Goal: Transaction & Acquisition: Obtain resource

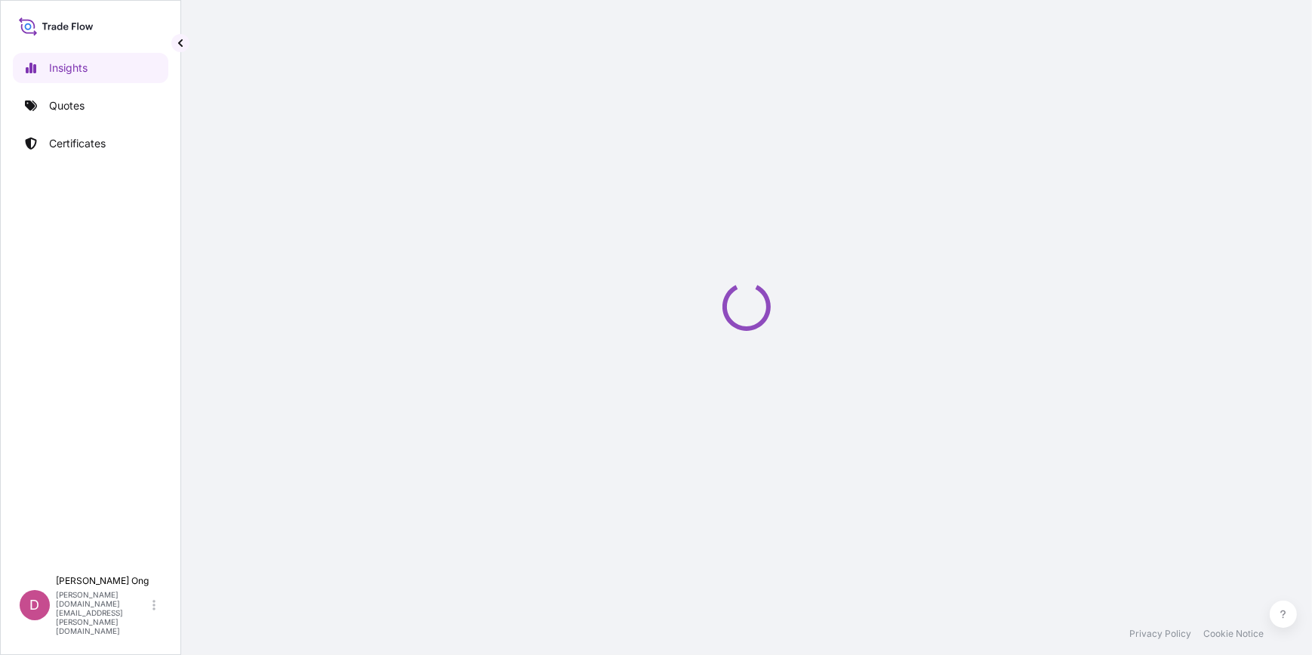
select select "2025"
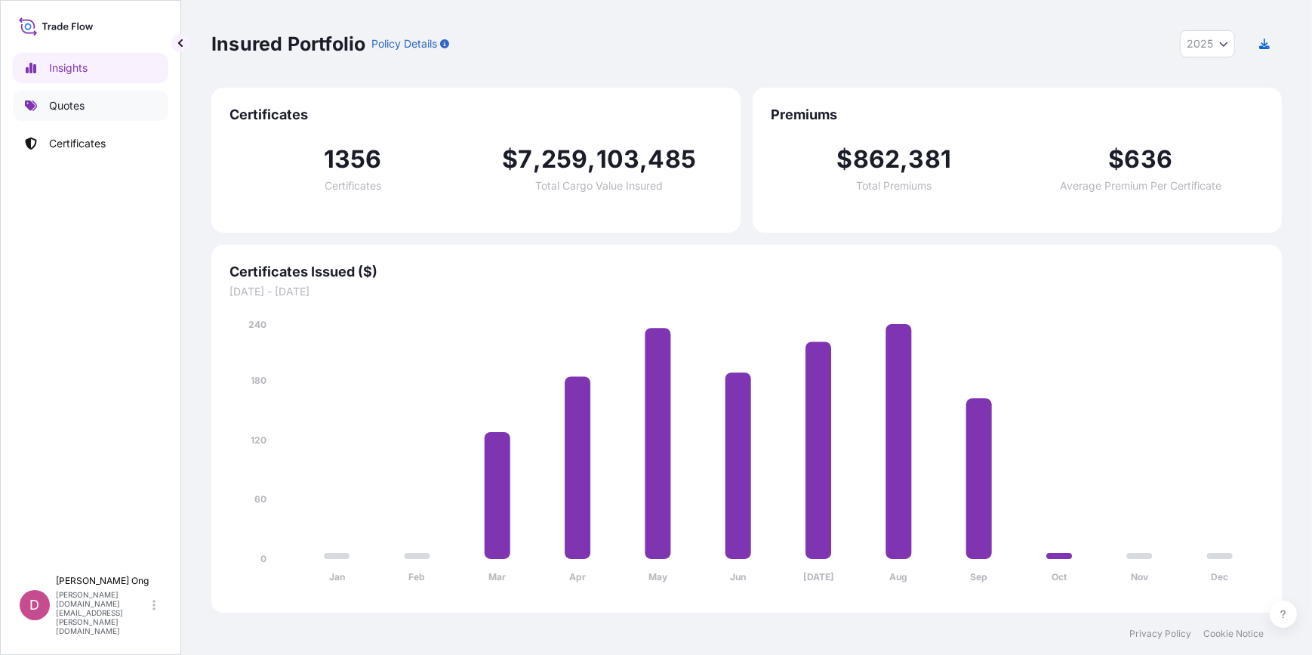
click at [60, 107] on p "Quotes" at bounding box center [66, 105] width 35 height 15
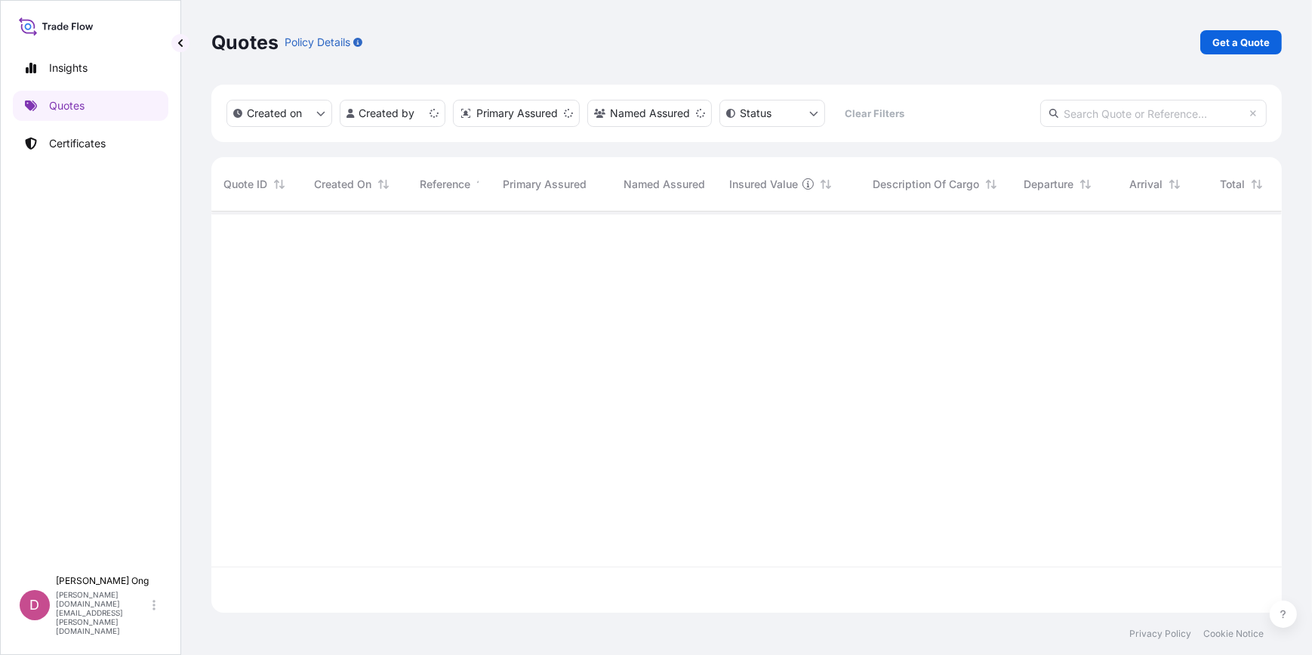
scroll to position [399, 1060]
click at [1246, 49] on p "Get a Quote" at bounding box center [1241, 42] width 57 height 15
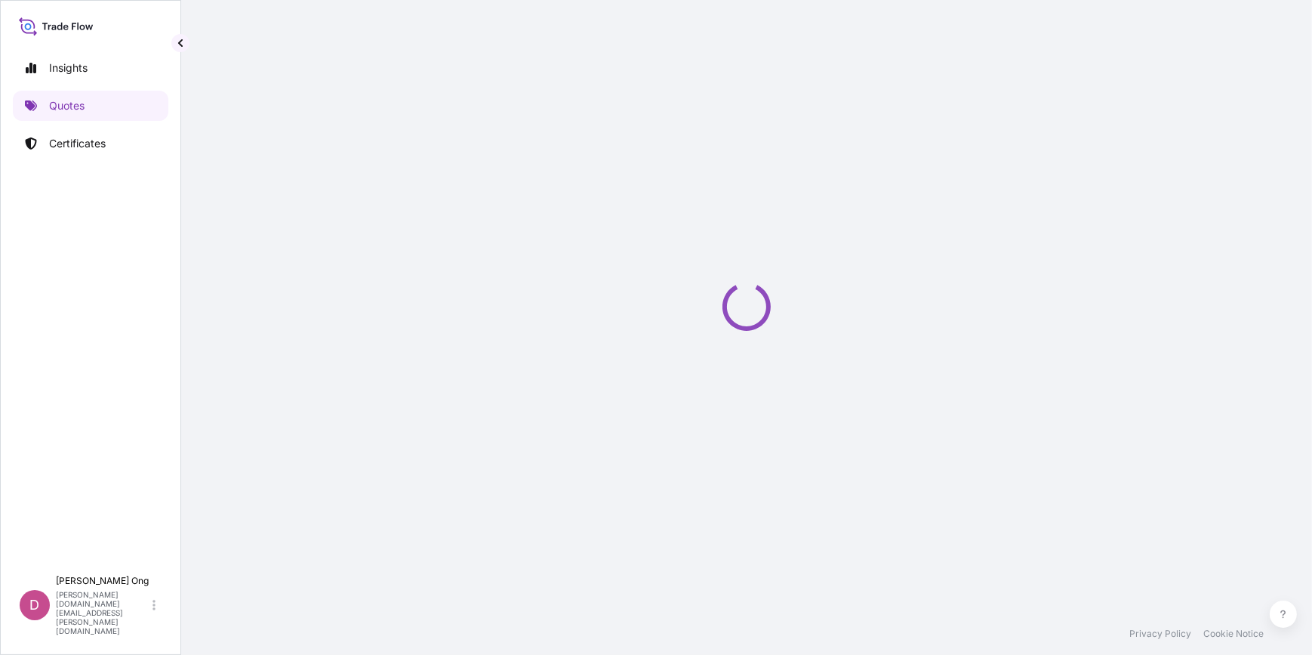
select select "Sea"
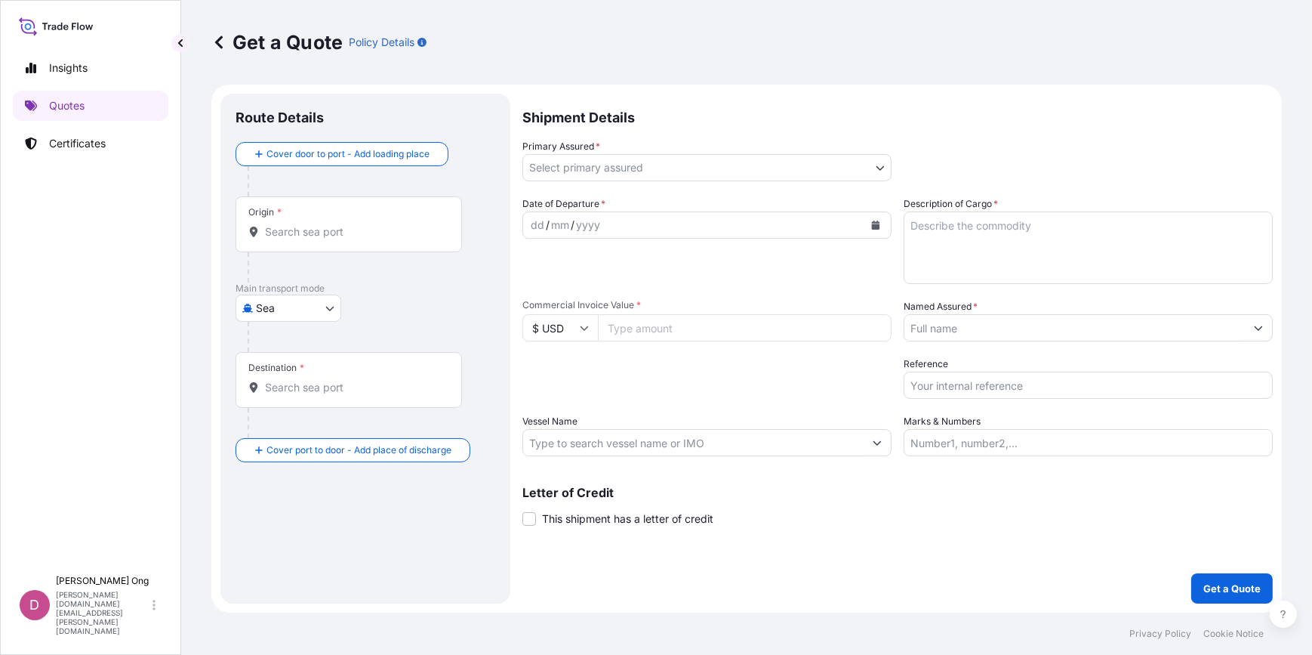
click at [869, 161] on body "Insights Quotes Certificates D Darren Ong darren.ong@ixmetals.com Get a Quote P…" at bounding box center [656, 327] width 1312 height 655
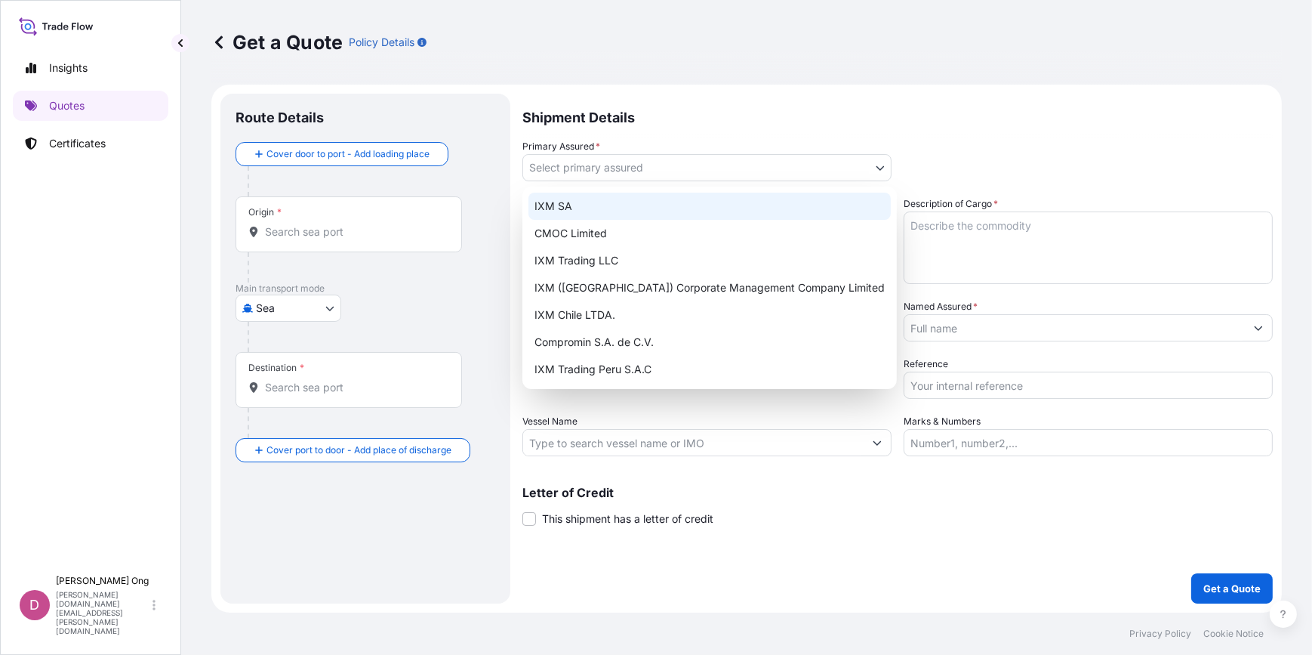
click at [679, 206] on div "IXM SA" at bounding box center [710, 206] width 362 height 27
select select "31846"
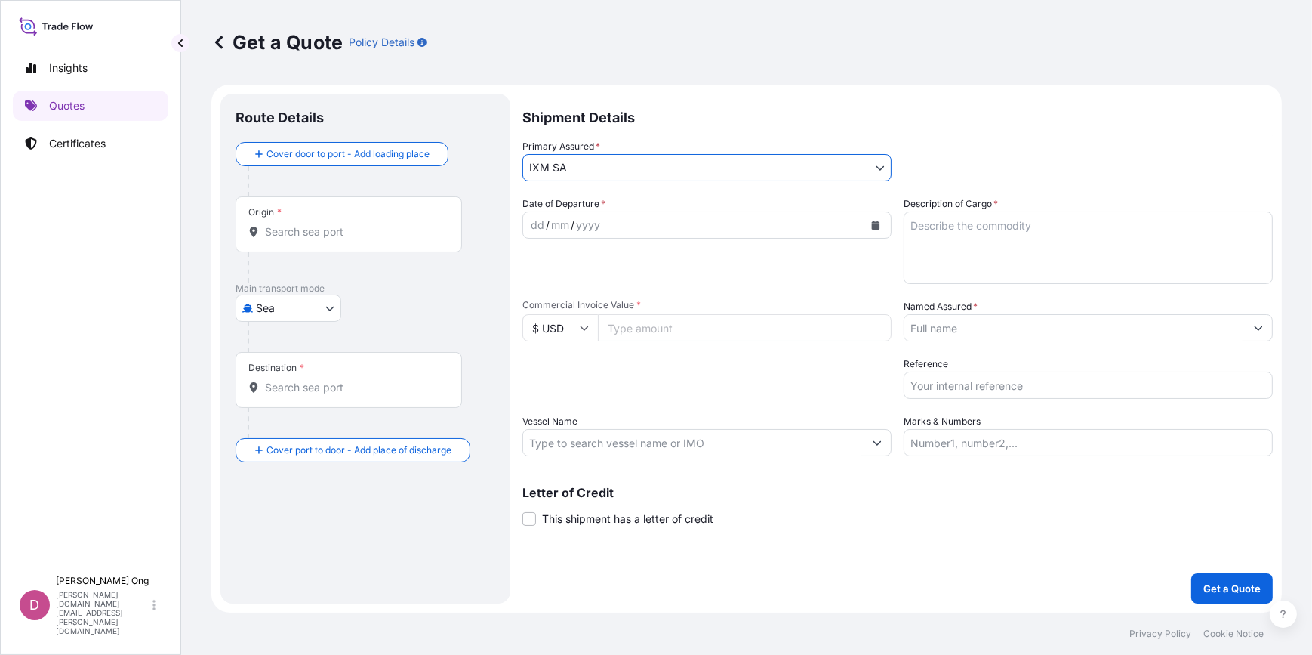
click at [1029, 328] on input "Named Assured *" at bounding box center [1075, 327] width 341 height 27
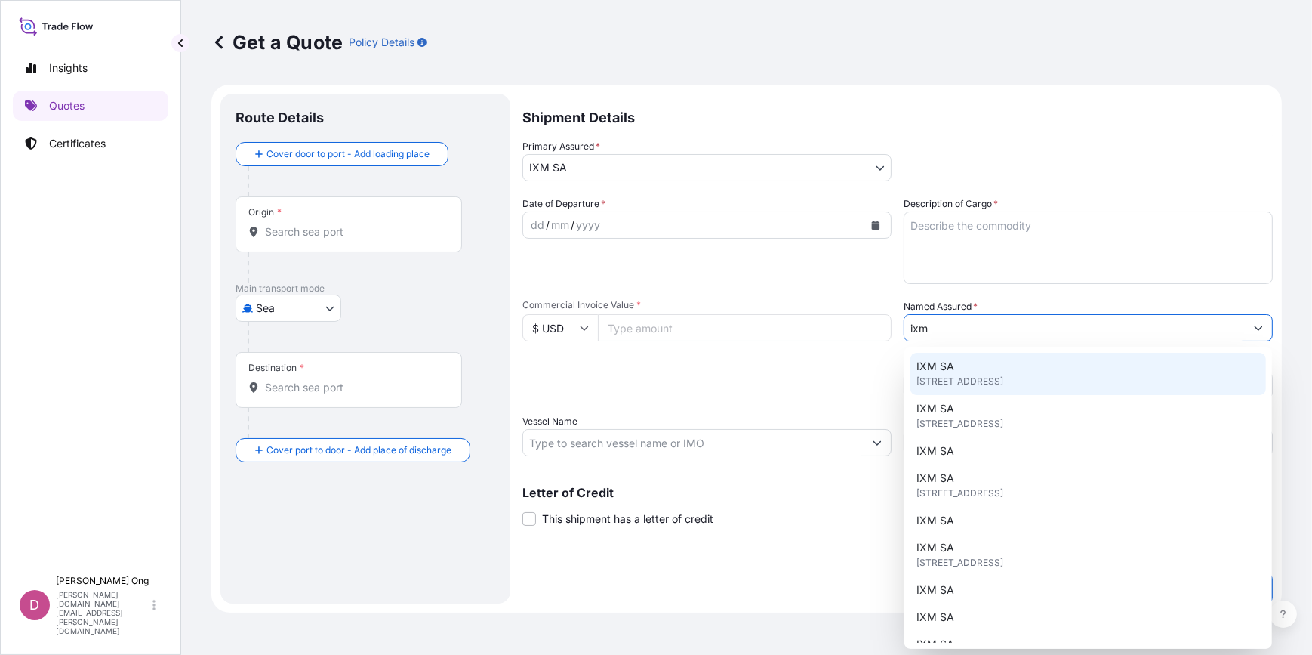
click at [961, 369] on div "IXM SA Rue de Lausanne 15, 1201, Genève, Switzerland" at bounding box center [1089, 374] width 356 height 42
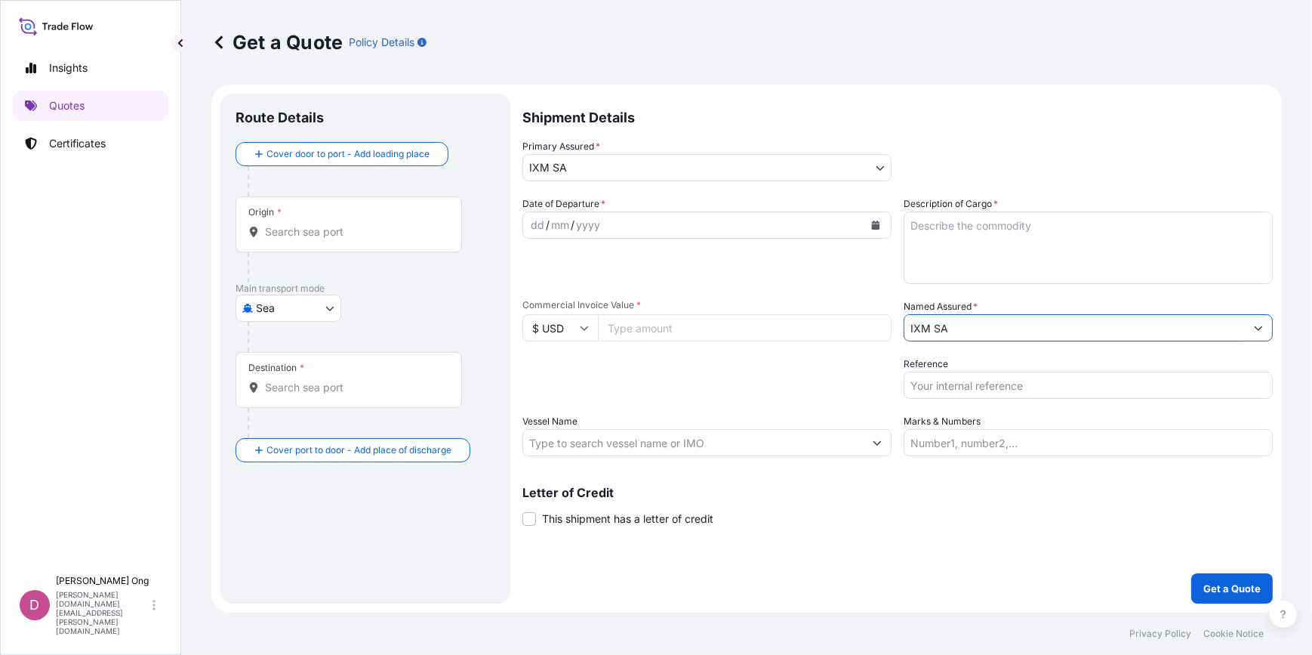
type input "IXM SA"
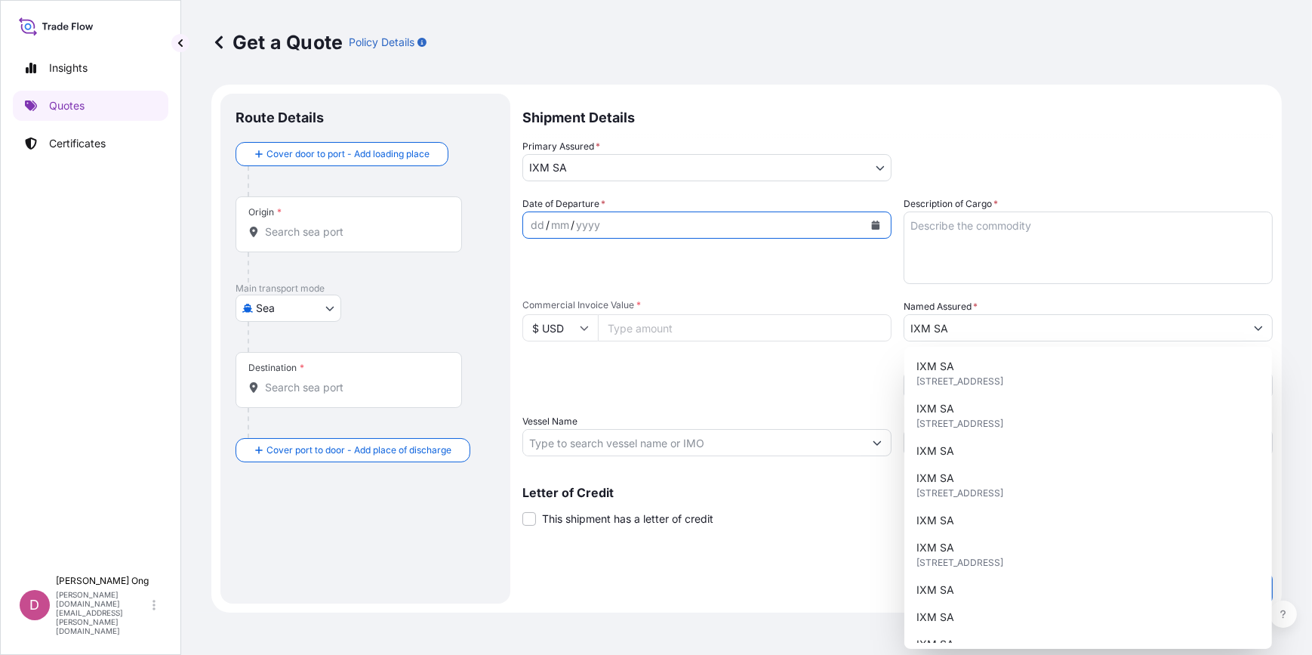
click at [869, 224] on button "Calendar" at bounding box center [876, 225] width 24 height 24
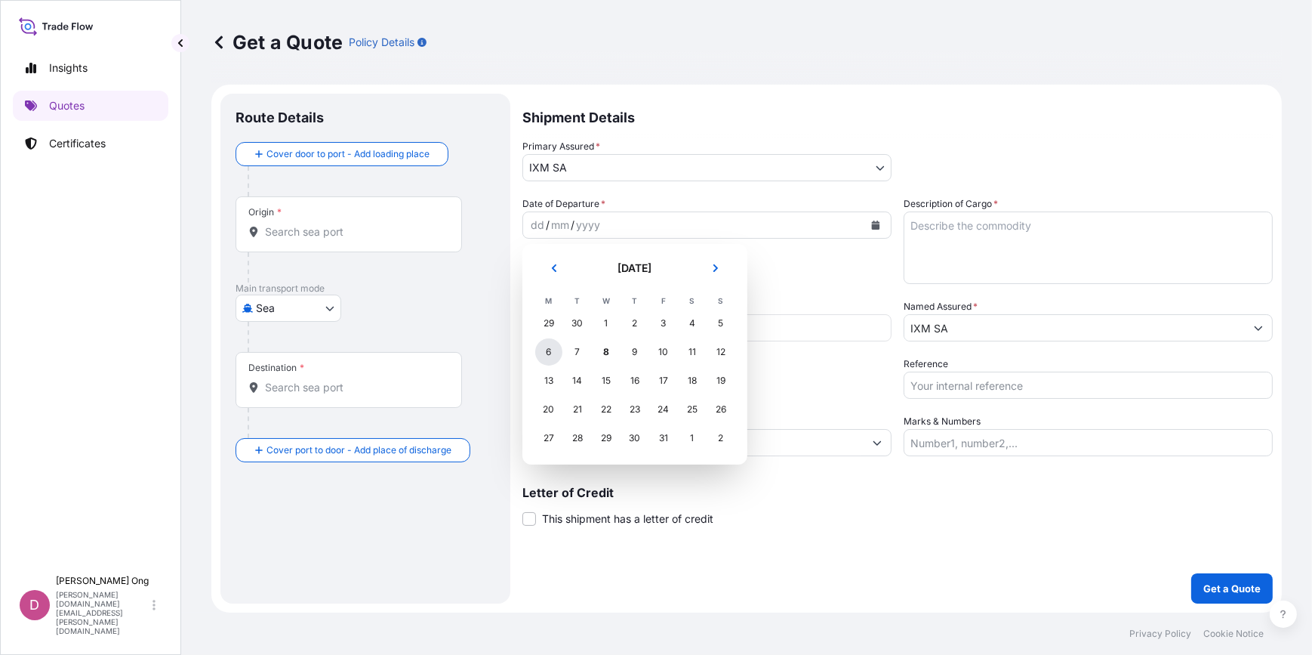
click at [552, 353] on div "6" at bounding box center [548, 351] width 27 height 27
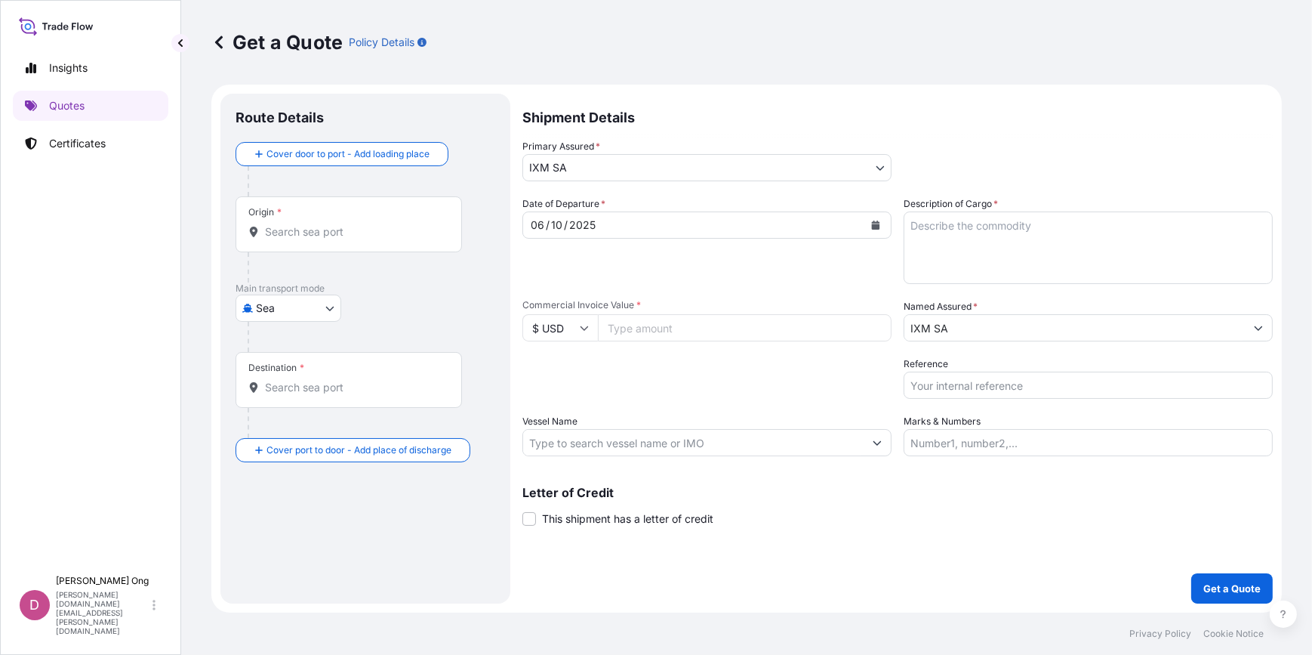
click at [307, 229] on input "Origin *" at bounding box center [354, 231] width 178 height 15
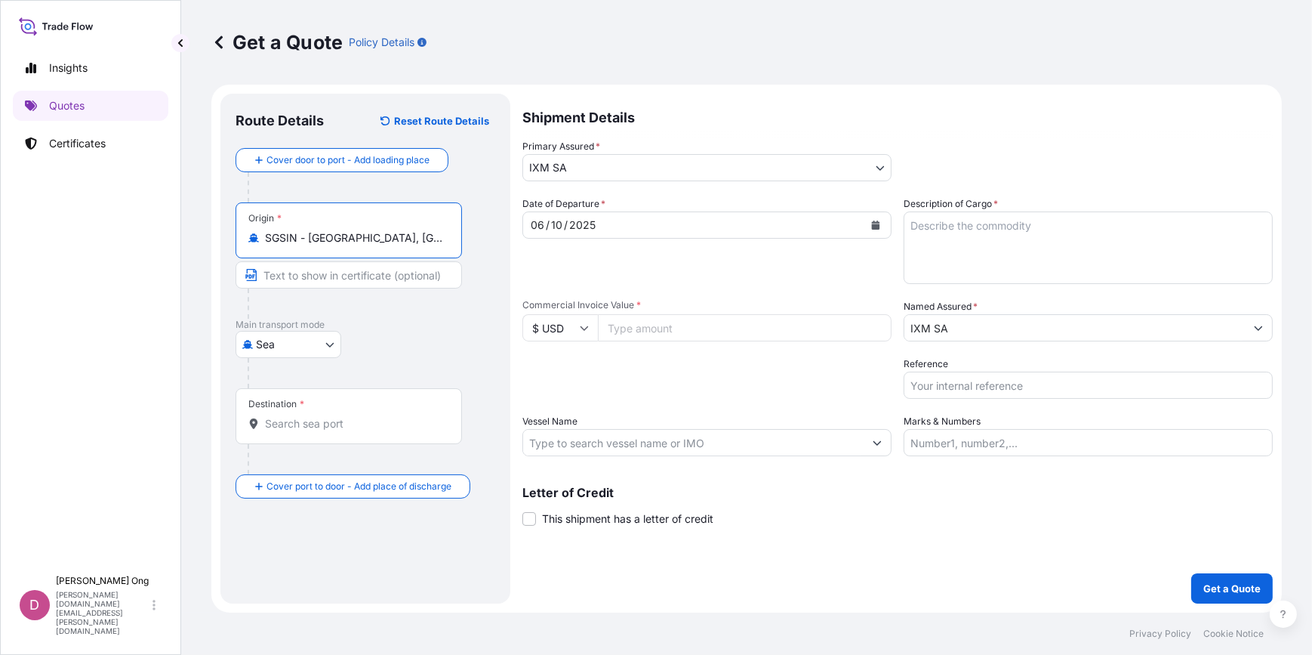
type input "SGSIN - Singapore, Singapore"
drag, startPoint x: 334, startPoint y: 275, endPoint x: 359, endPoint y: 199, distance: 79.8
click at [334, 275] on input "Text to appear on certificate" at bounding box center [352, 274] width 232 height 27
paste input "SINGAPORE"
type input "SINGAPORE"
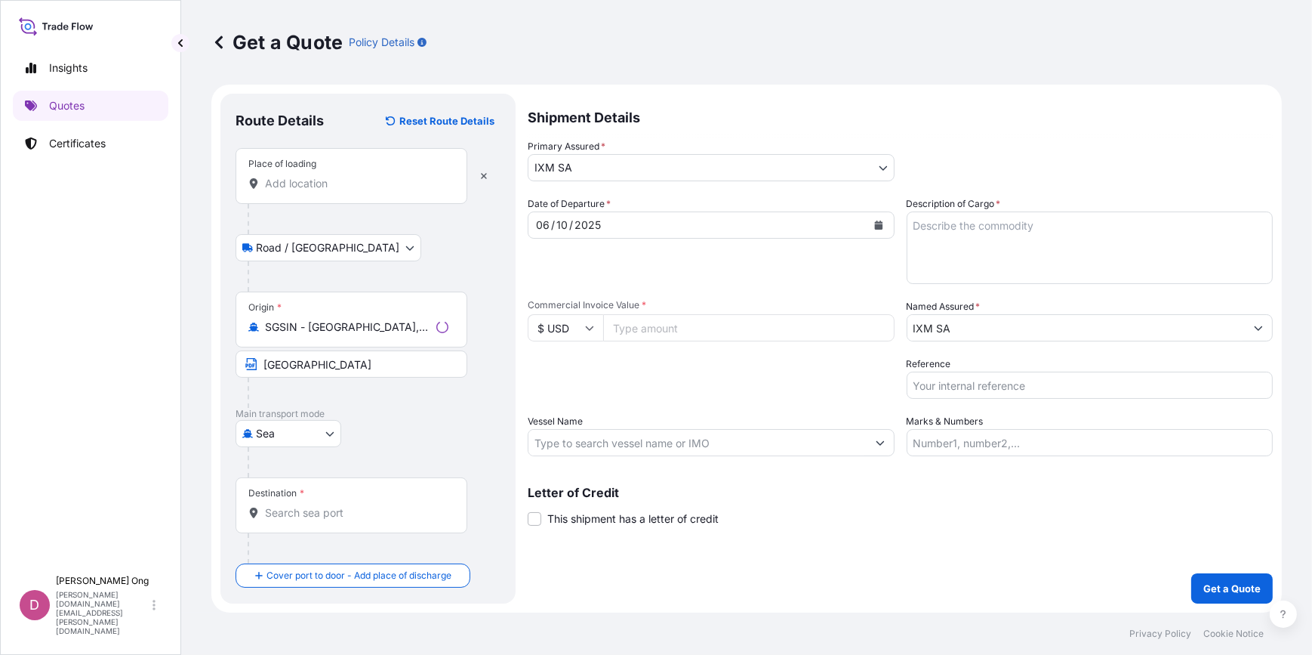
click at [340, 193] on div "Place of loading" at bounding box center [352, 176] width 232 height 56
click at [340, 191] on input "Place of loading" at bounding box center [357, 183] width 184 height 15
paste input "SINGAPORE"
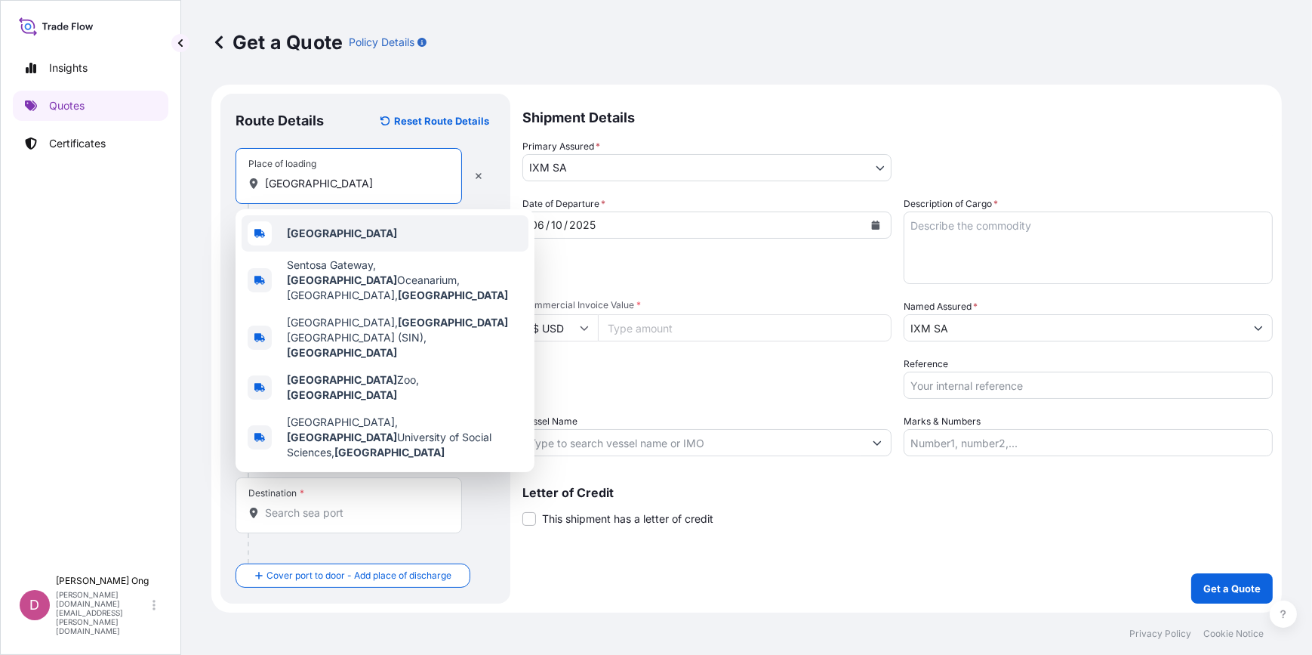
click at [348, 232] on div "Singapore" at bounding box center [385, 233] width 287 height 36
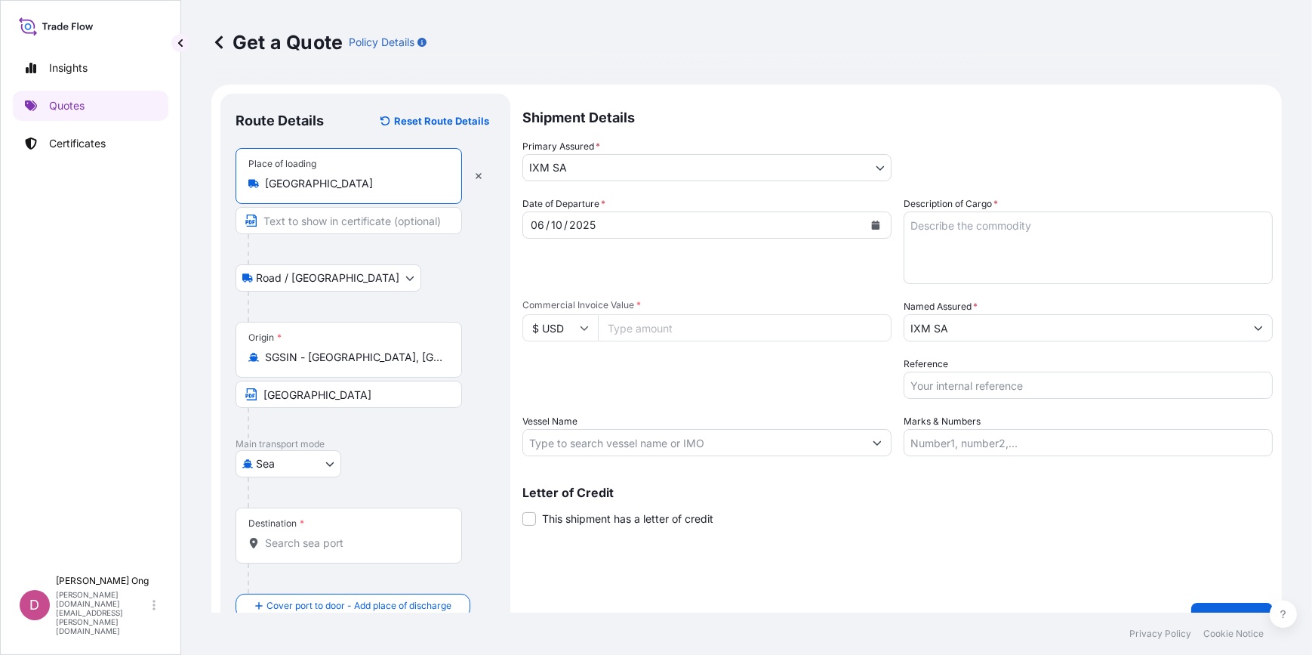
type input "Singapore"
click at [356, 219] on input "Text to appear on certificate" at bounding box center [349, 220] width 227 height 27
paste input "SINGAPORE"
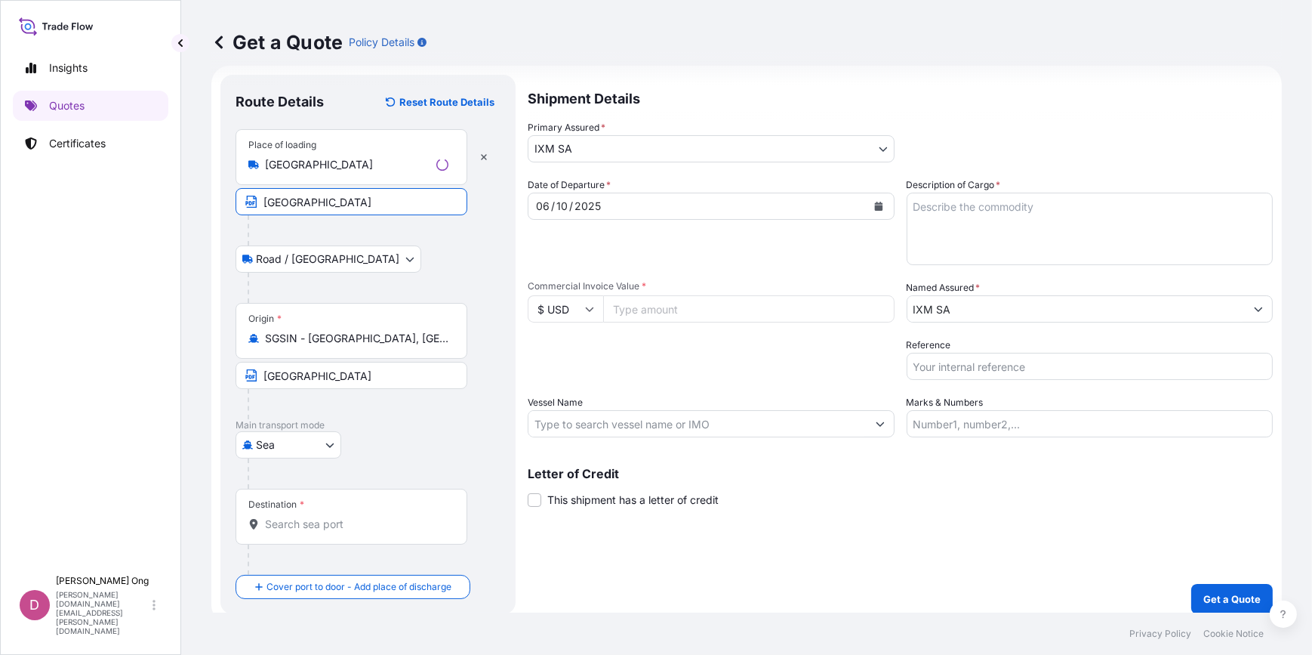
scroll to position [29, 0]
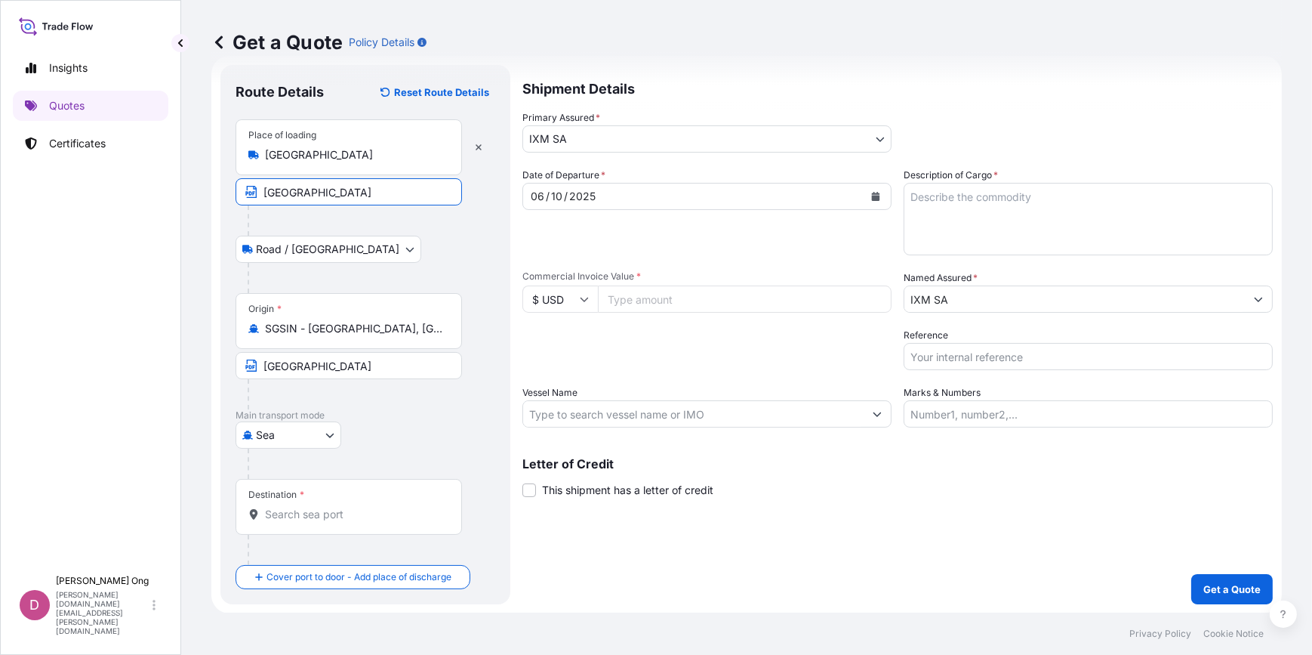
type input "SINGAPORE"
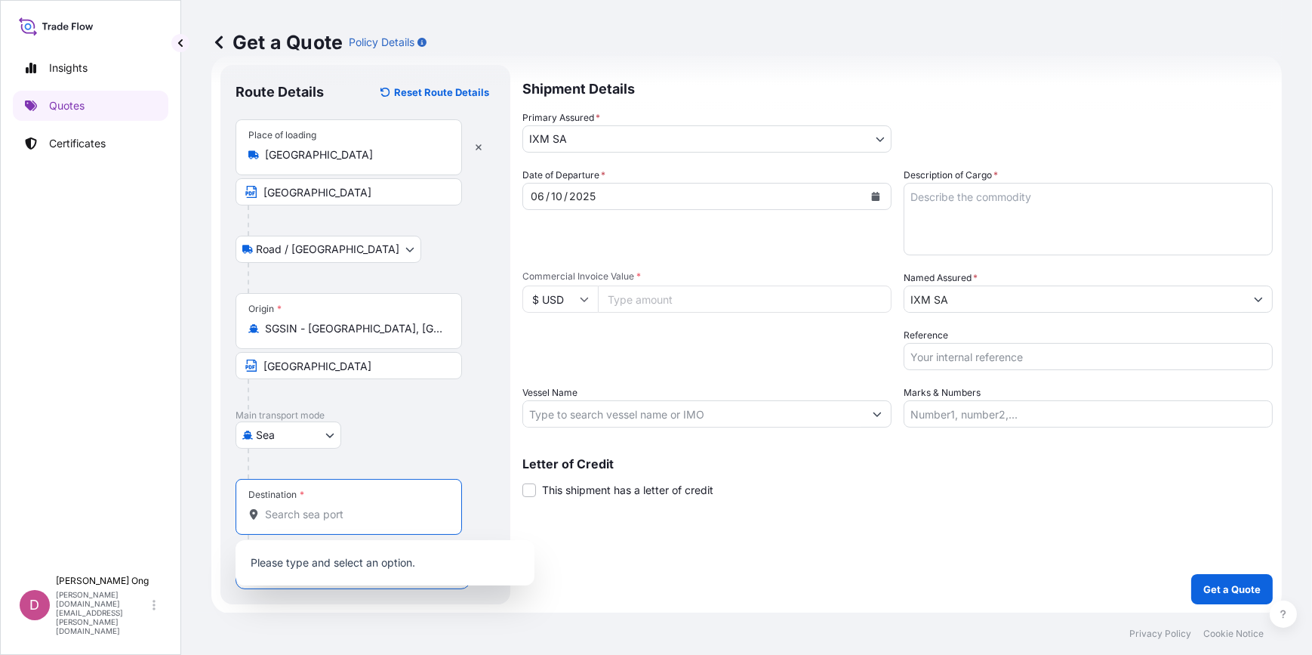
click at [330, 510] on input "Destination *" at bounding box center [354, 514] width 178 height 15
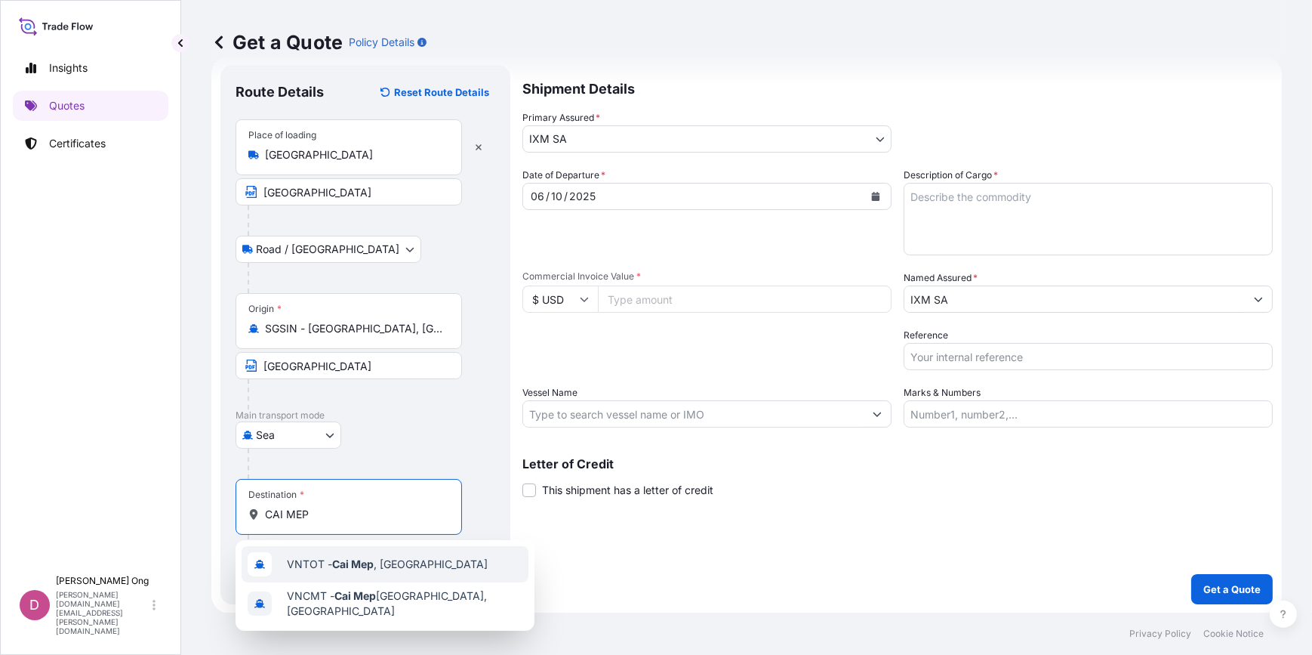
click at [380, 573] on div "VNTOT - Cai Mep , Vietnam" at bounding box center [385, 564] width 287 height 36
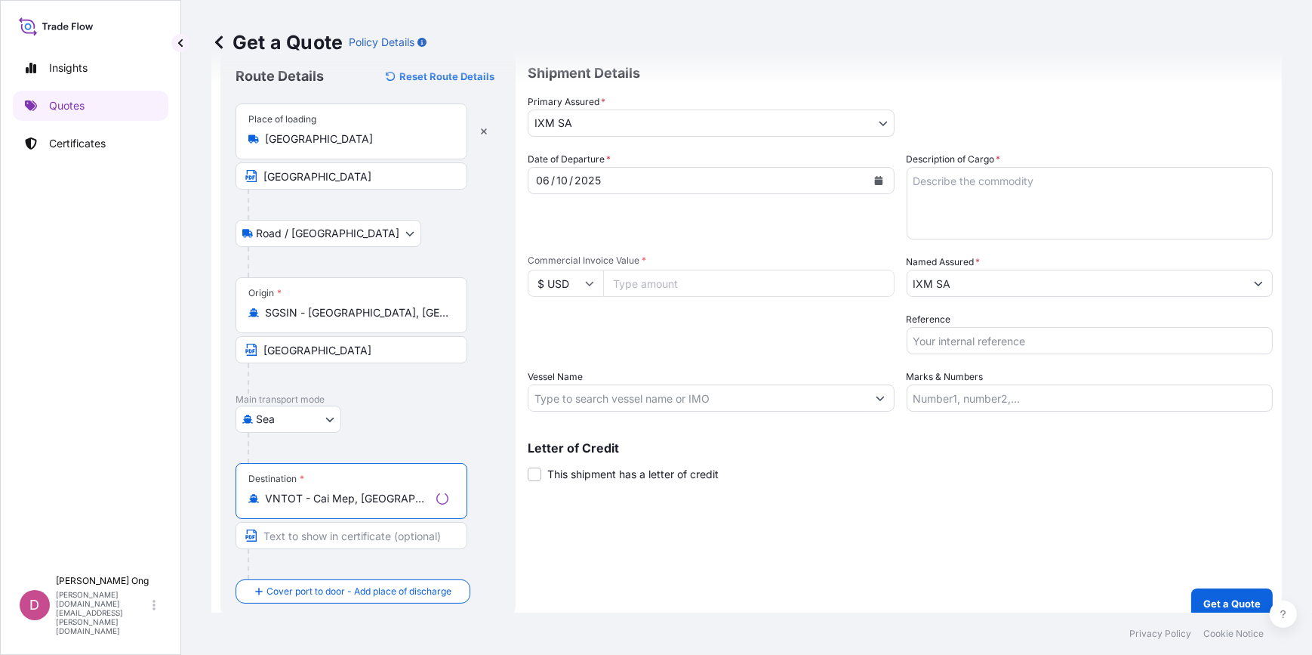
scroll to position [59, 0]
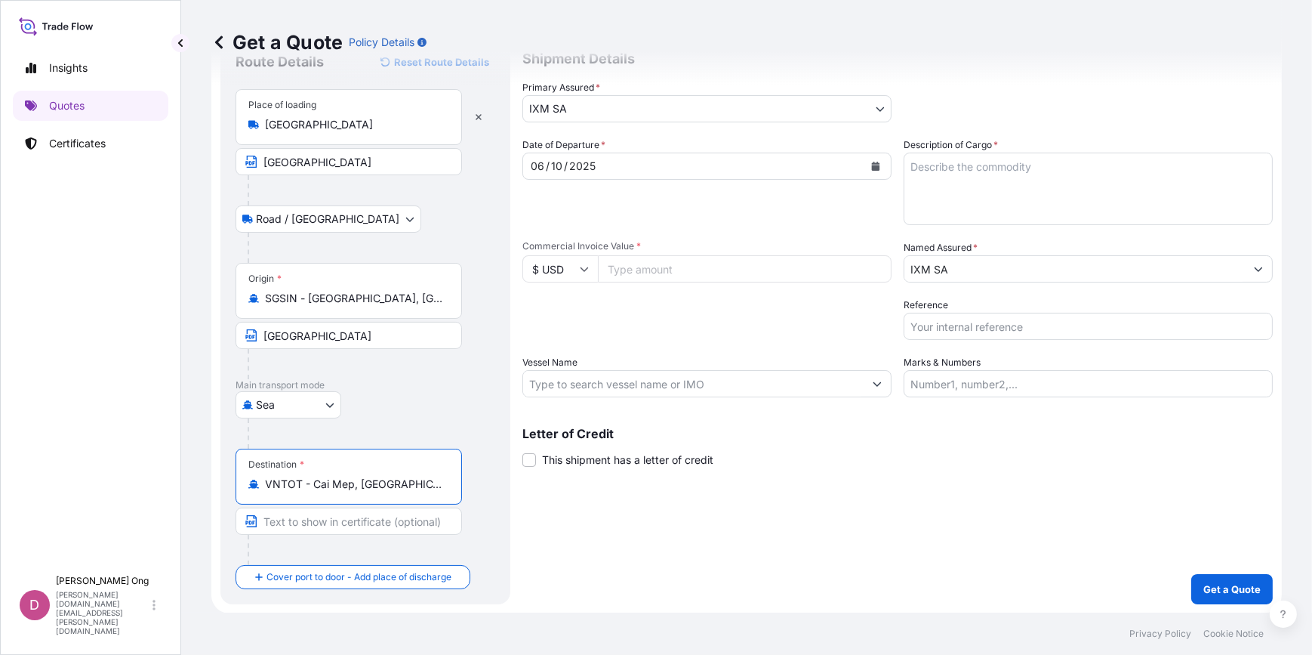
type input "VNTOT - Cai Mep, Vietnam"
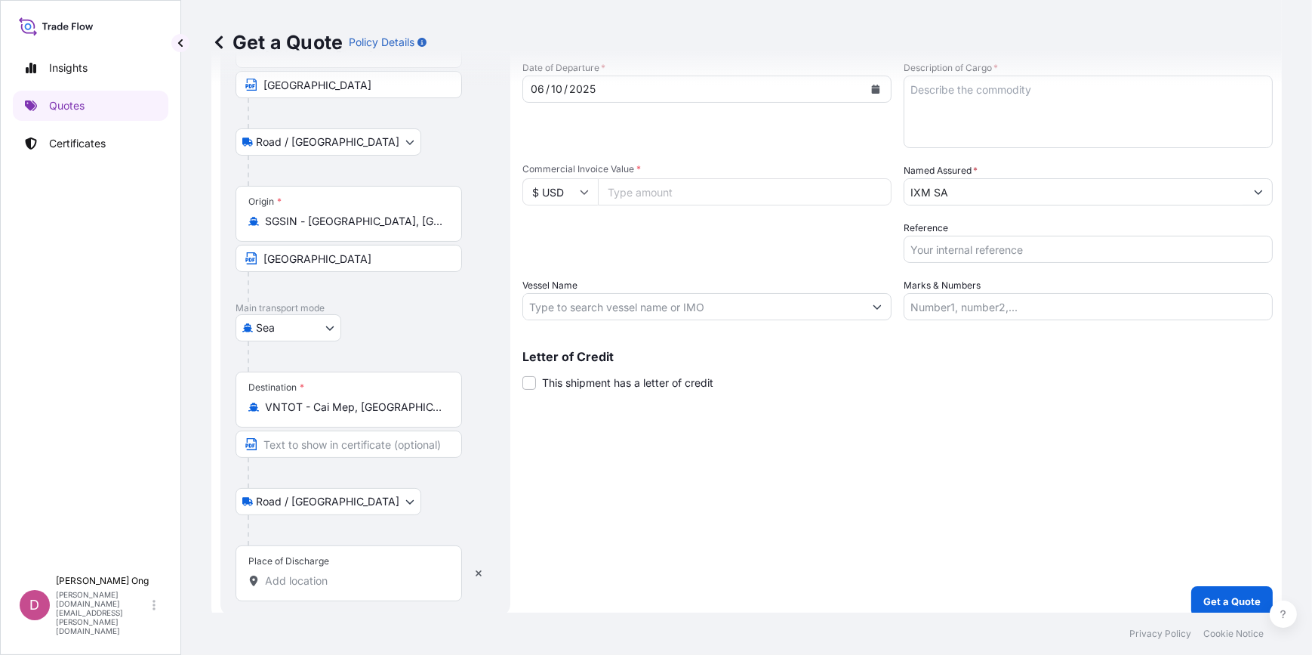
scroll to position [148, 0]
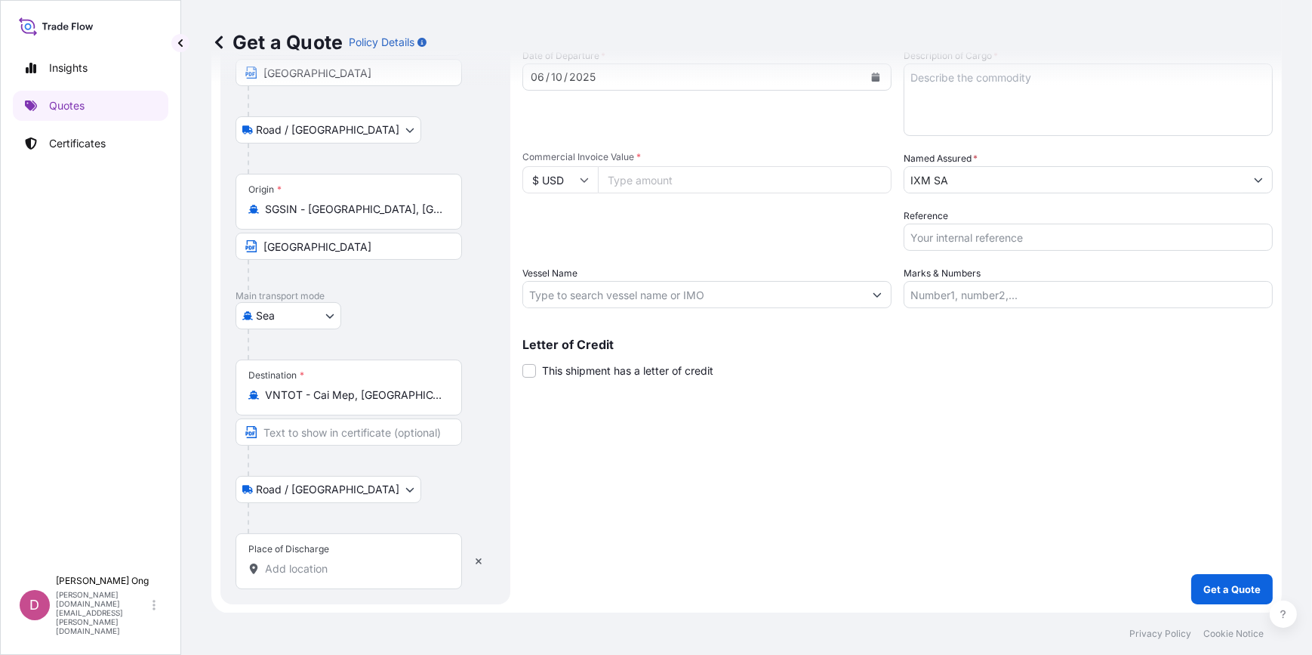
click at [353, 554] on div "Place of Discharge" at bounding box center [349, 561] width 227 height 56
click at [353, 561] on input "Place of Discharge" at bounding box center [354, 568] width 178 height 15
paste input "CAI MEP"
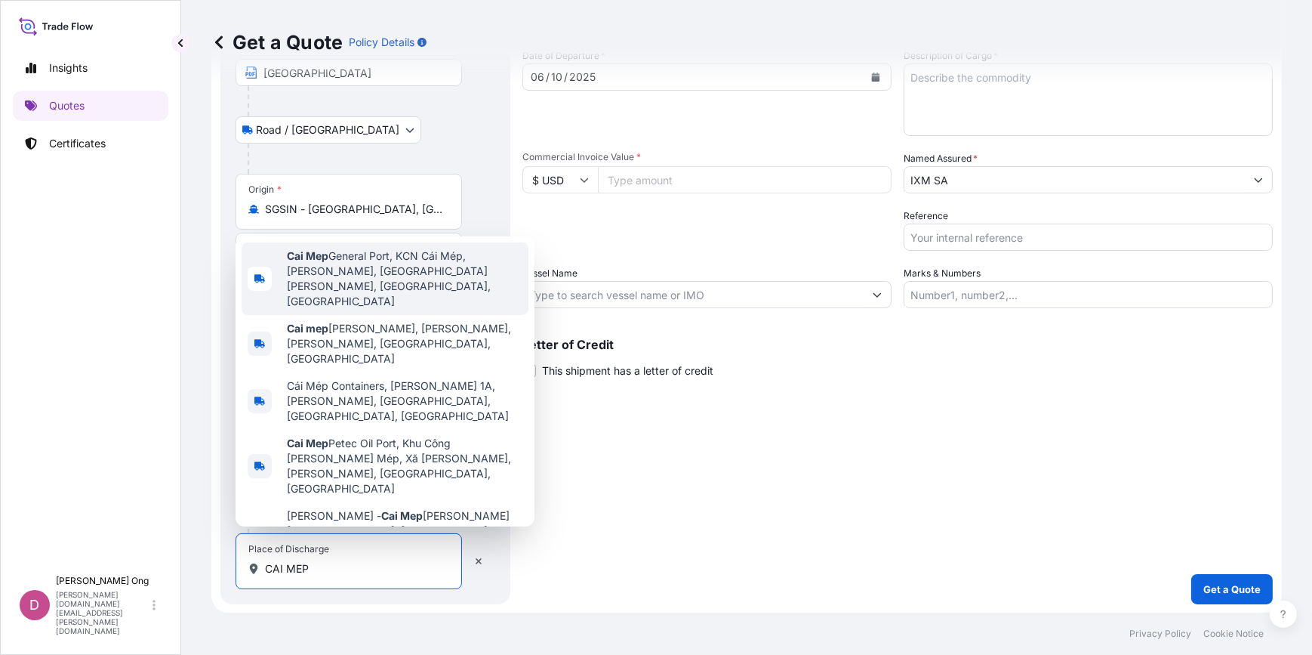
click at [695, 430] on div "Shipment Details Primary Assured * IXM SA IXM SA CMOC Limited IXM Trading LLC I…" at bounding box center [898, 275] width 751 height 658
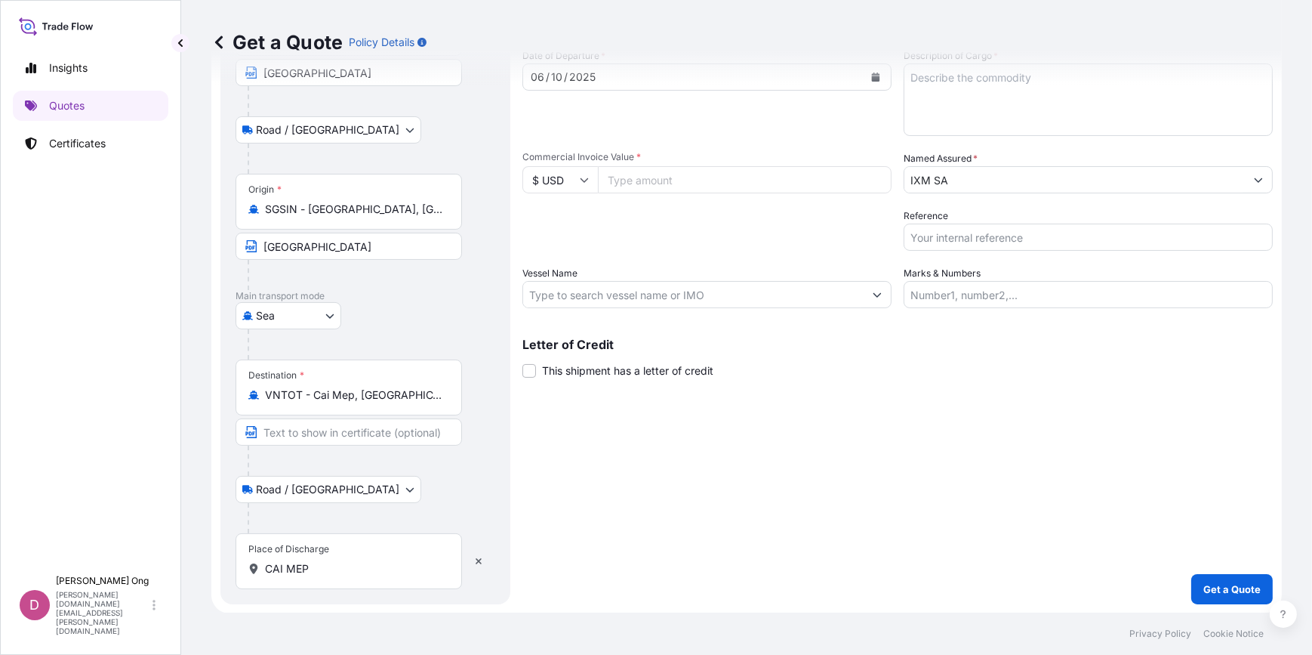
click at [379, 569] on input "CAI MEP" at bounding box center [354, 568] width 178 height 15
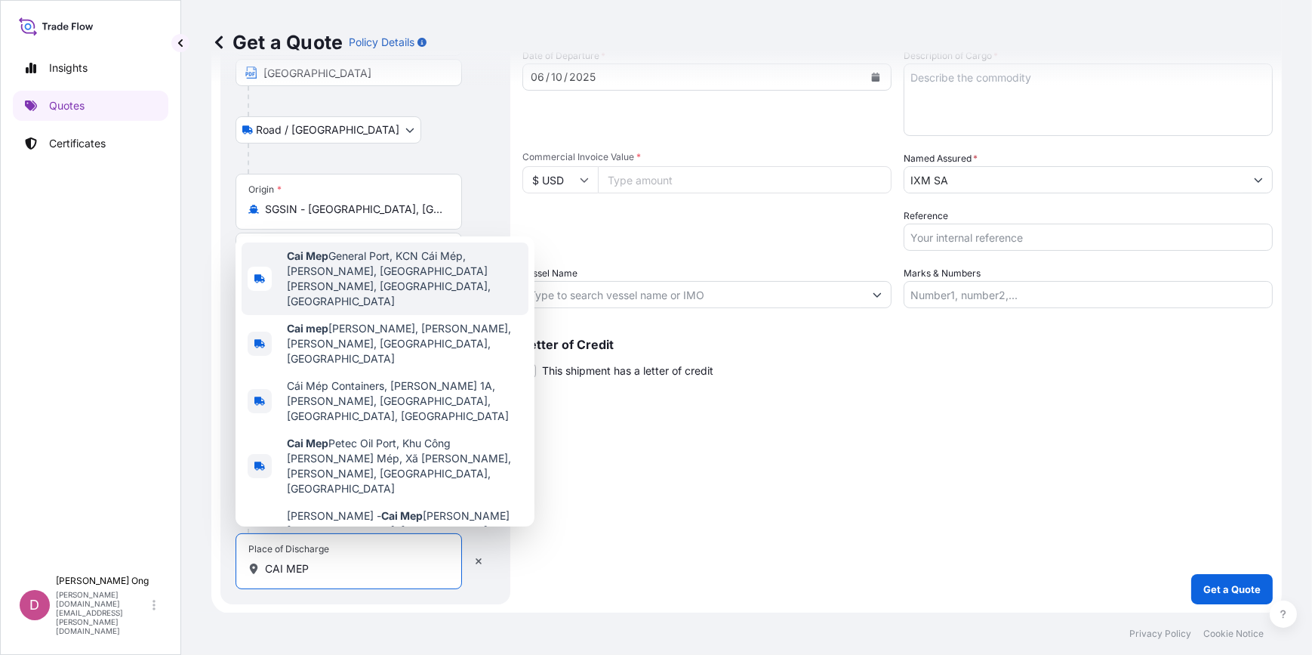
click at [436, 291] on span "Cai Mep General Port, KCN Cái Mép, Tân Phước, Ho Chi Minh City, Ba Ria - Vung T…" at bounding box center [405, 278] width 236 height 60
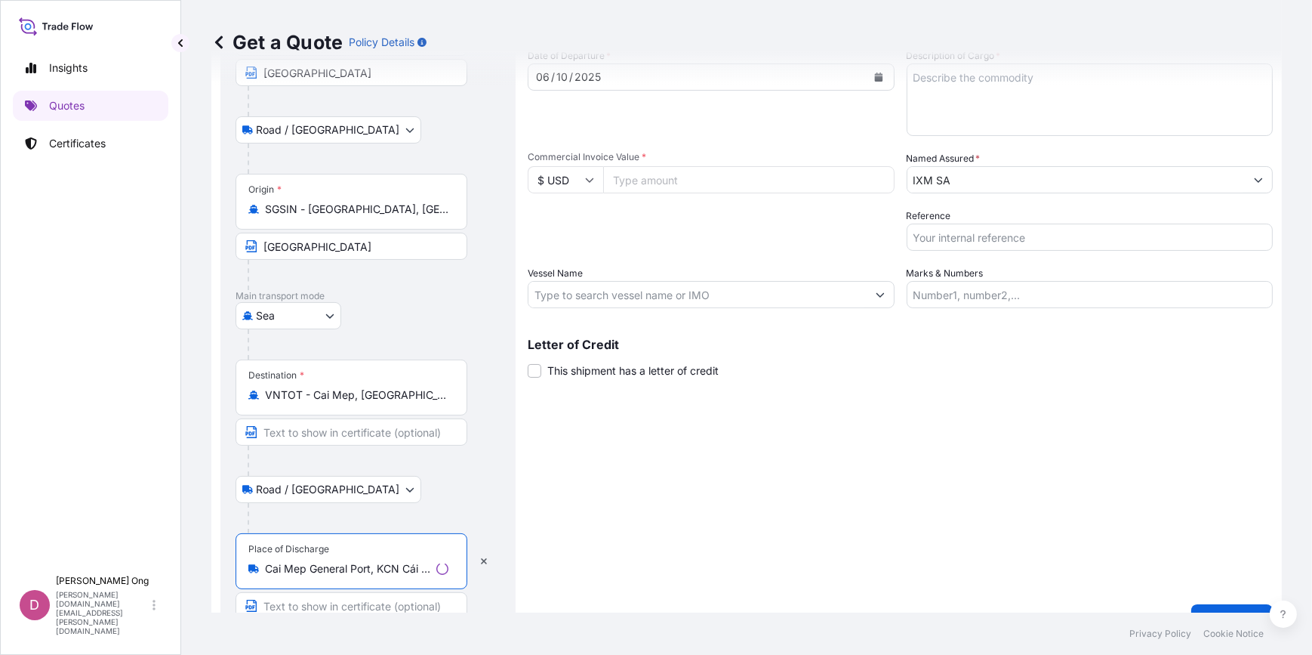
click at [322, 439] on input "Text to appear on certificate" at bounding box center [352, 431] width 232 height 27
click at [794, 492] on div "Shipment Details Primary Assured * IXM SA IXM SA CMOC Limited IXM Trading LLC I…" at bounding box center [898, 290] width 751 height 689
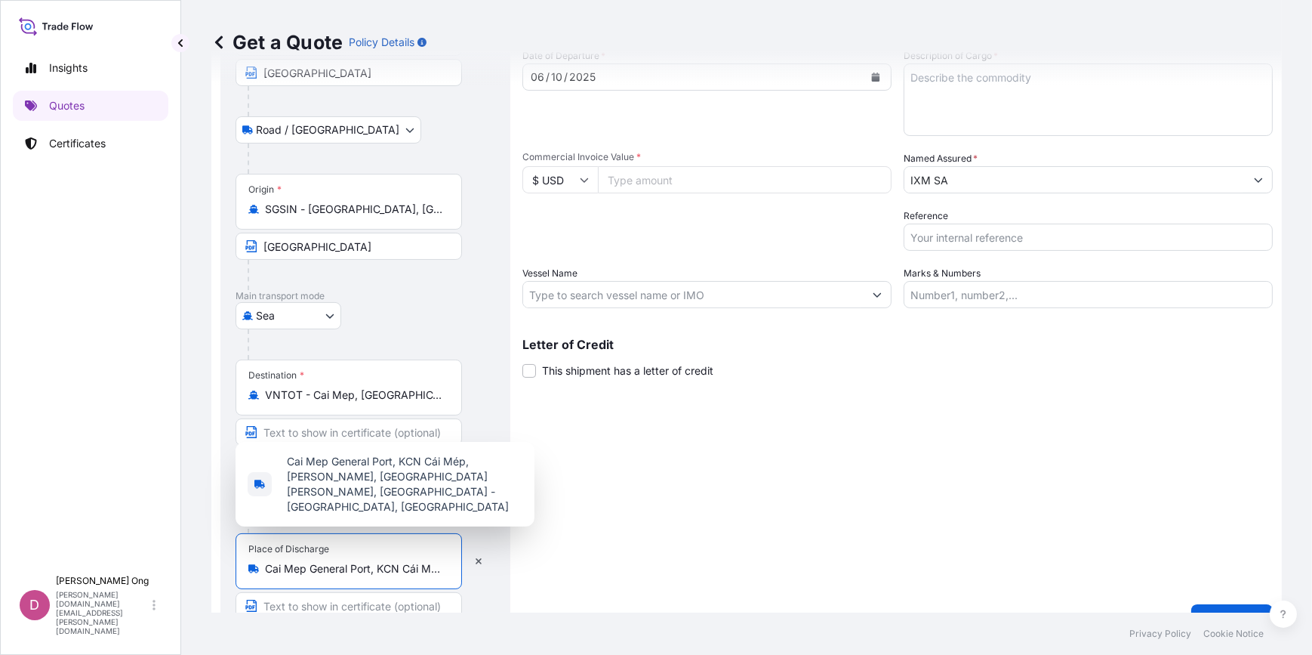
click at [340, 564] on input "Cai Mep General Port, KCN Cái Mép, Tân Phước, Ho Chi Minh City, Ba Ria - Vung T…" at bounding box center [354, 568] width 178 height 15
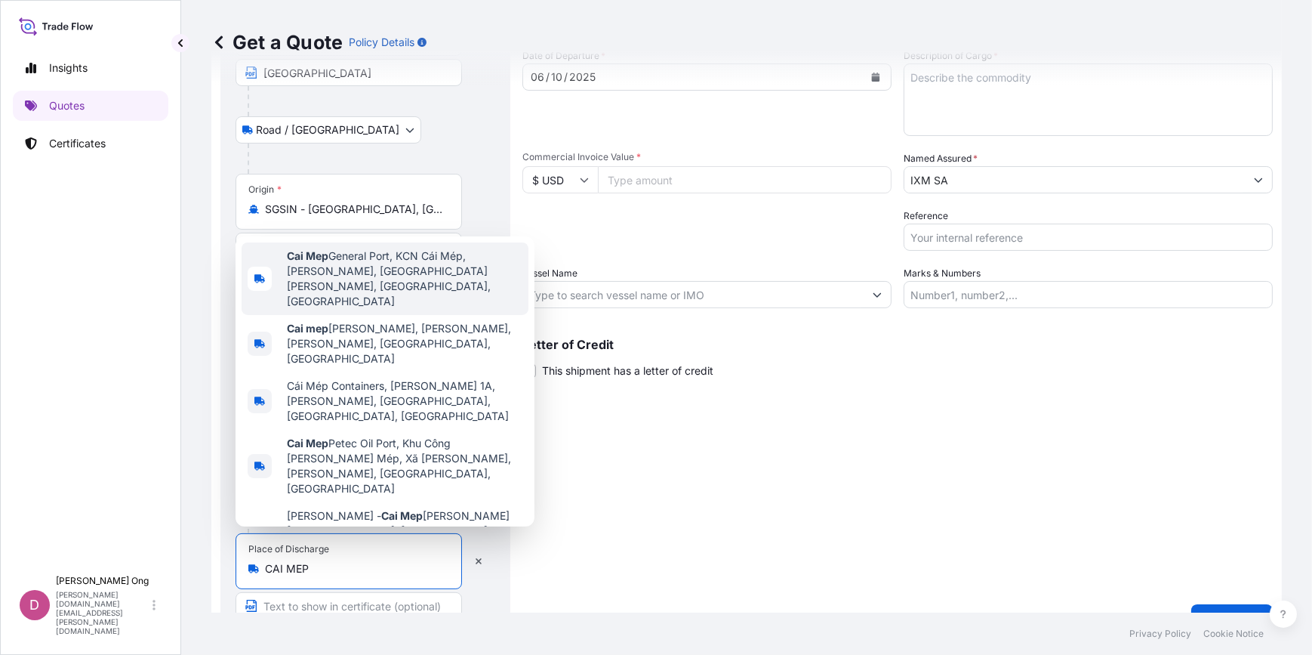
click at [476, 302] on span "Cai Mep General Port, KCN Cái Mép, Tân Phước, Ho Chi Minh City, Ba Ria - Vung T…" at bounding box center [405, 278] width 236 height 60
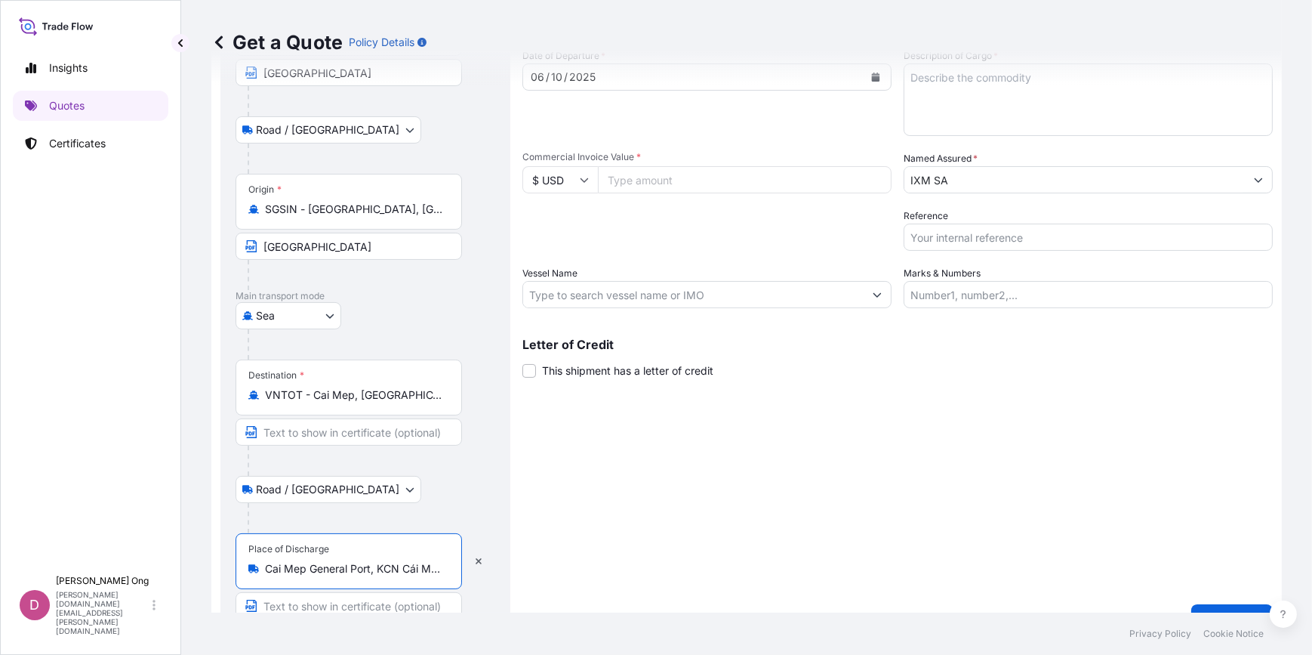
scroll to position [178, 0]
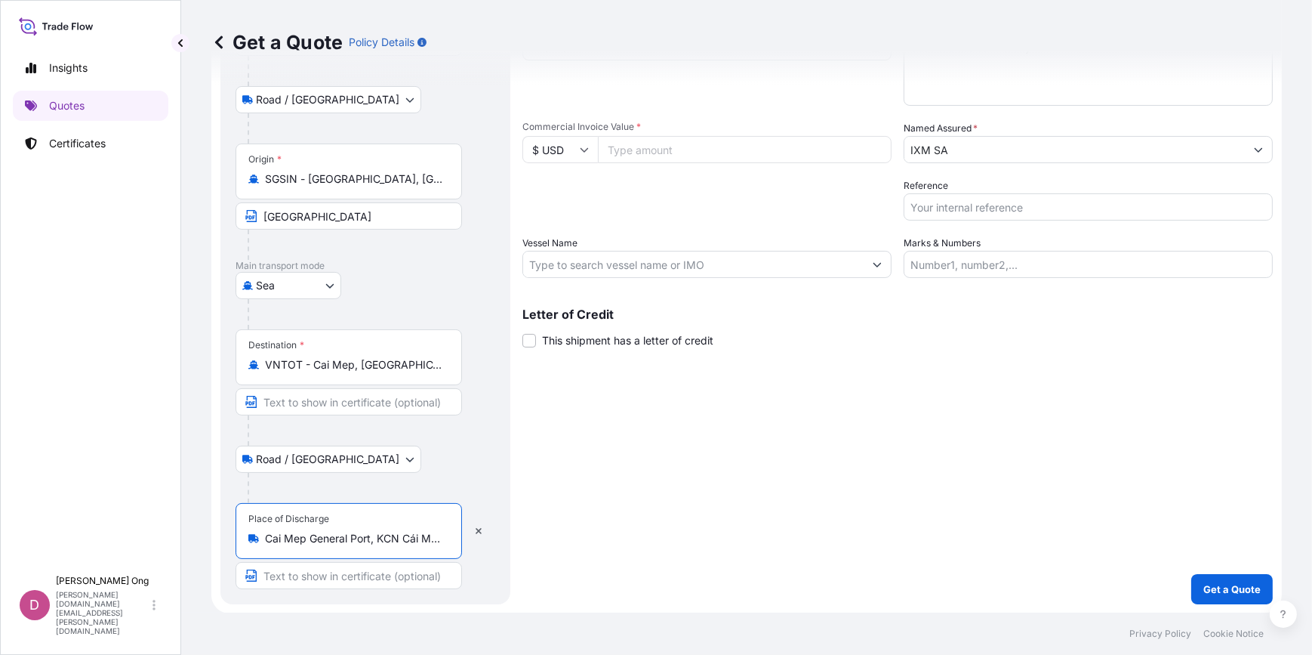
click at [389, 531] on input "Cai Mep General Port, KCN Cái Mép, Tân Phước, Ho Chi Minh City, Ba Ria - Vung T…" at bounding box center [354, 538] width 178 height 15
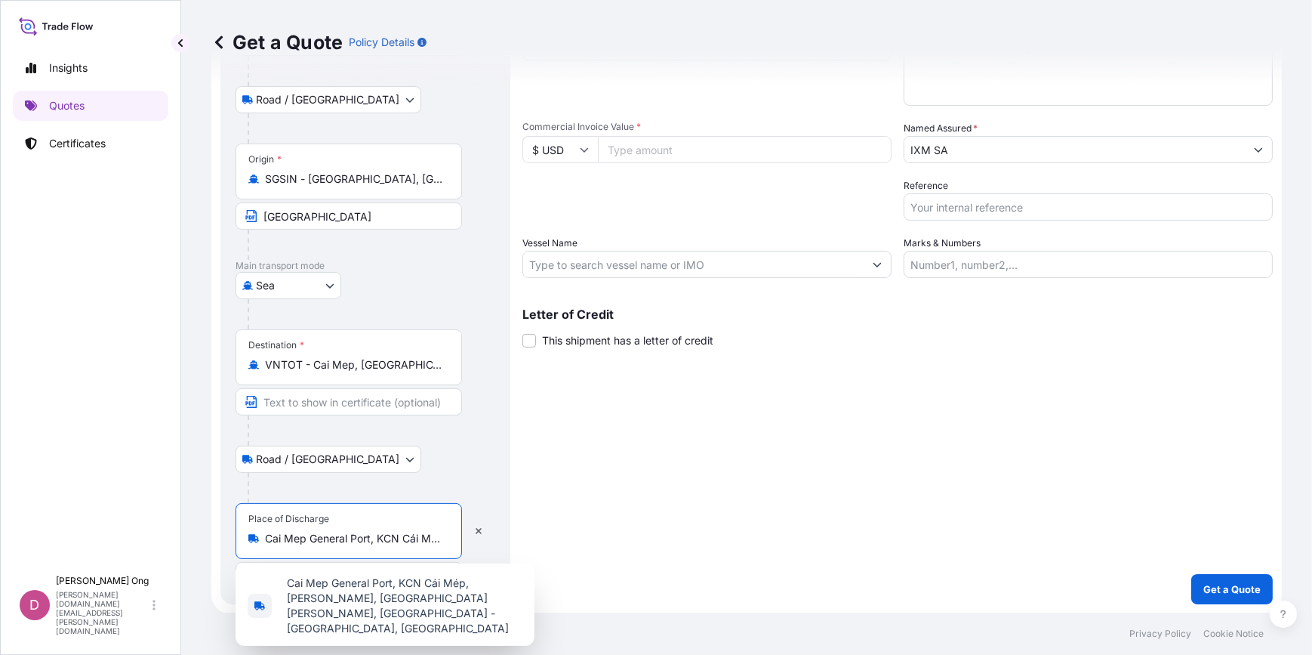
click at [342, 538] on input "Cai Mep General Port, KCN Cái Mép, Tân Phước, Ho Chi Minh City, Ba Ria - Vung T…" at bounding box center [354, 538] width 178 height 15
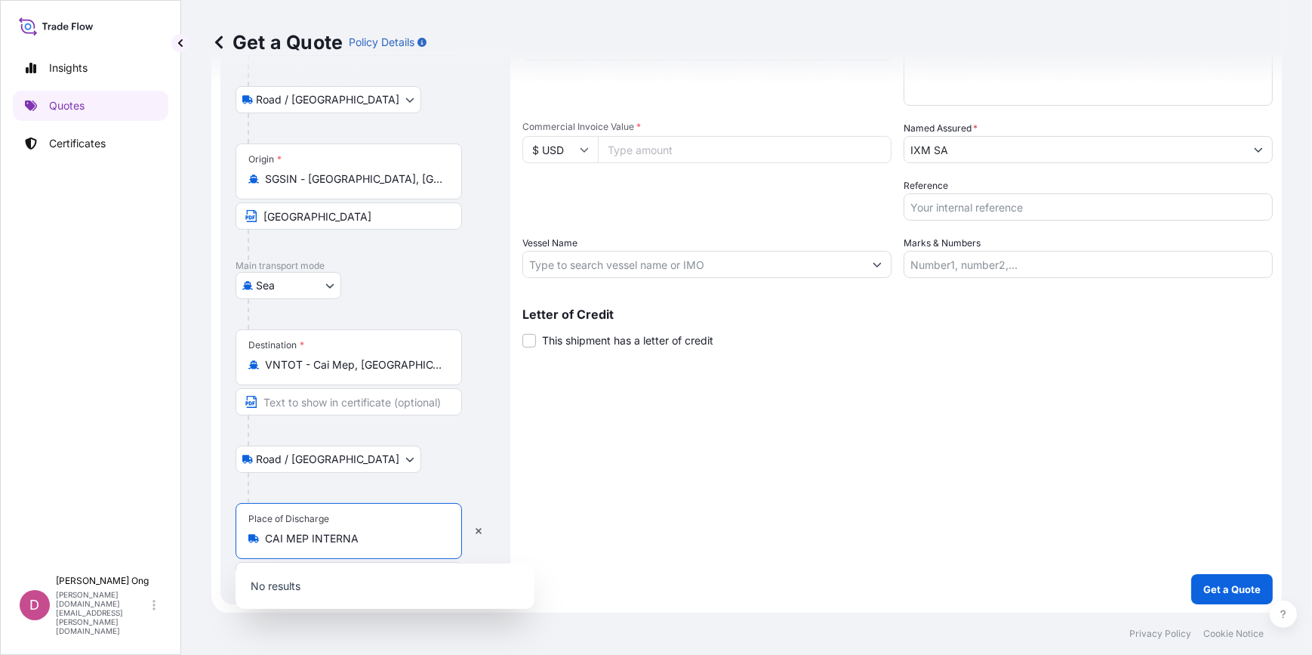
type input "V"
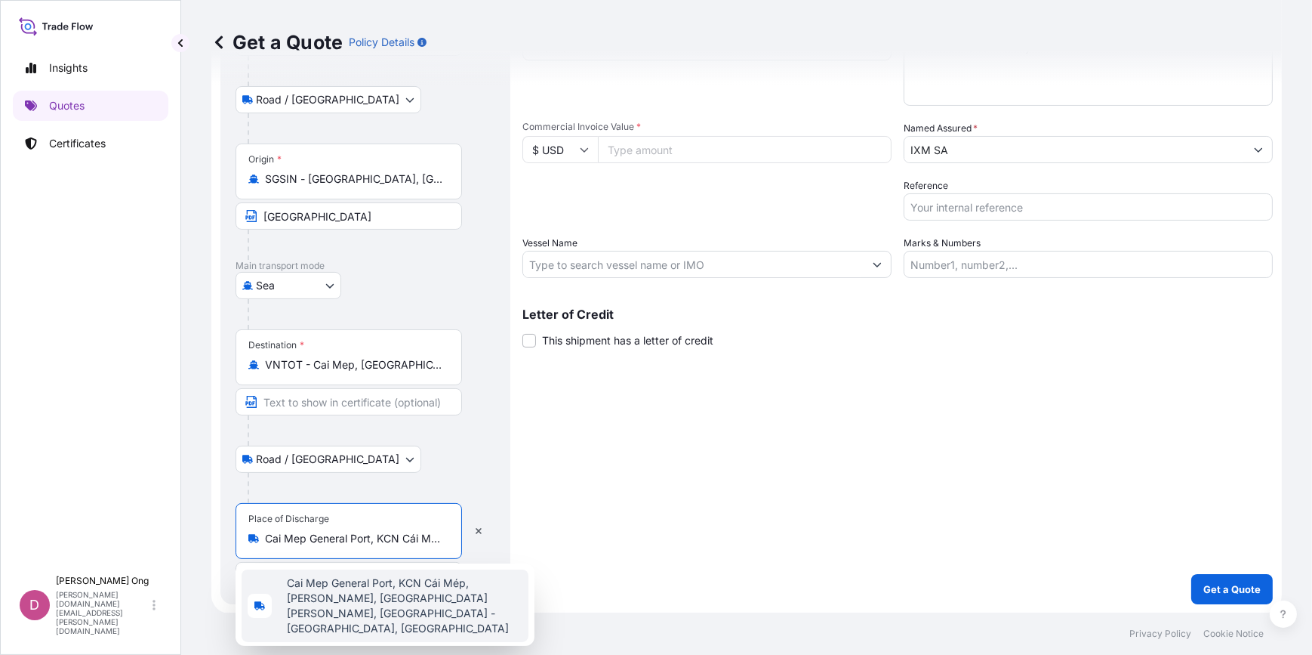
click at [377, 533] on input "Cai Mep General Port, KCN Cái Mép, Tân Phước, Ho Chi Minh City, Ba Ria - Vung T…" at bounding box center [354, 538] width 178 height 15
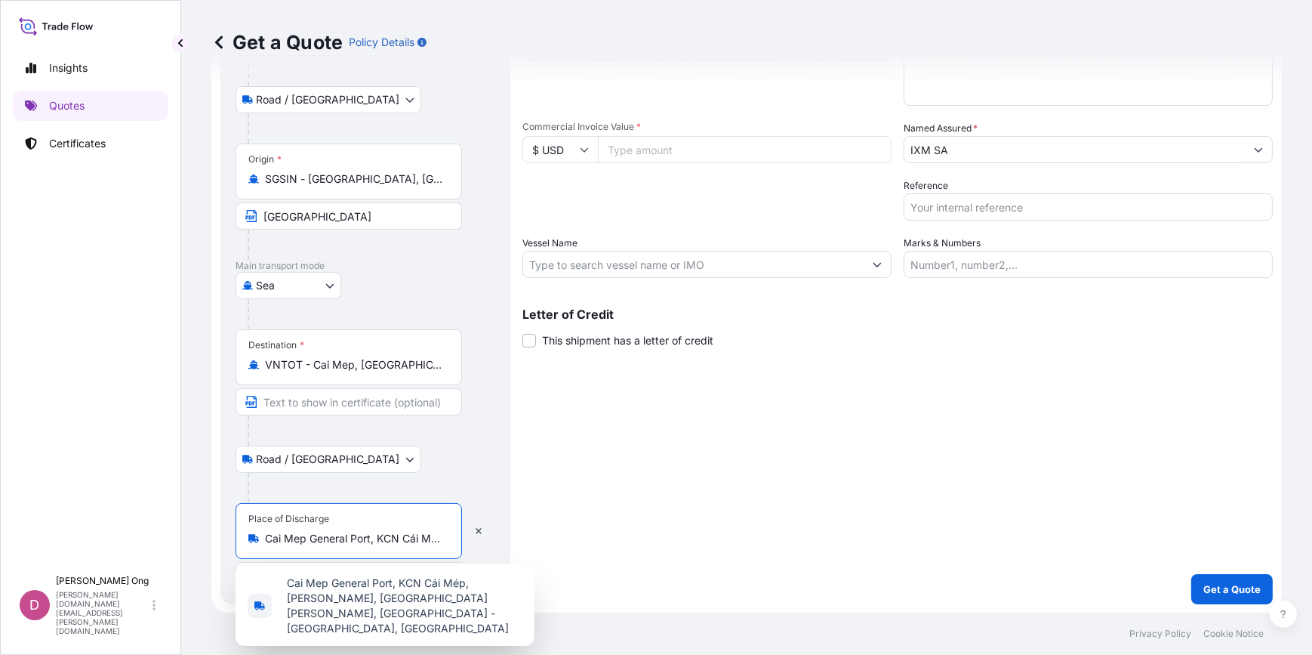
click at [333, 544] on input "Cai Mep General Port, KCN Cái Mép, Tân Phước, Ho Chi Minh City, Ba Ria - Vung T…" at bounding box center [354, 538] width 178 height 15
paste input "Nhà ga quốc tế Tân Cảng – Cái Mép"
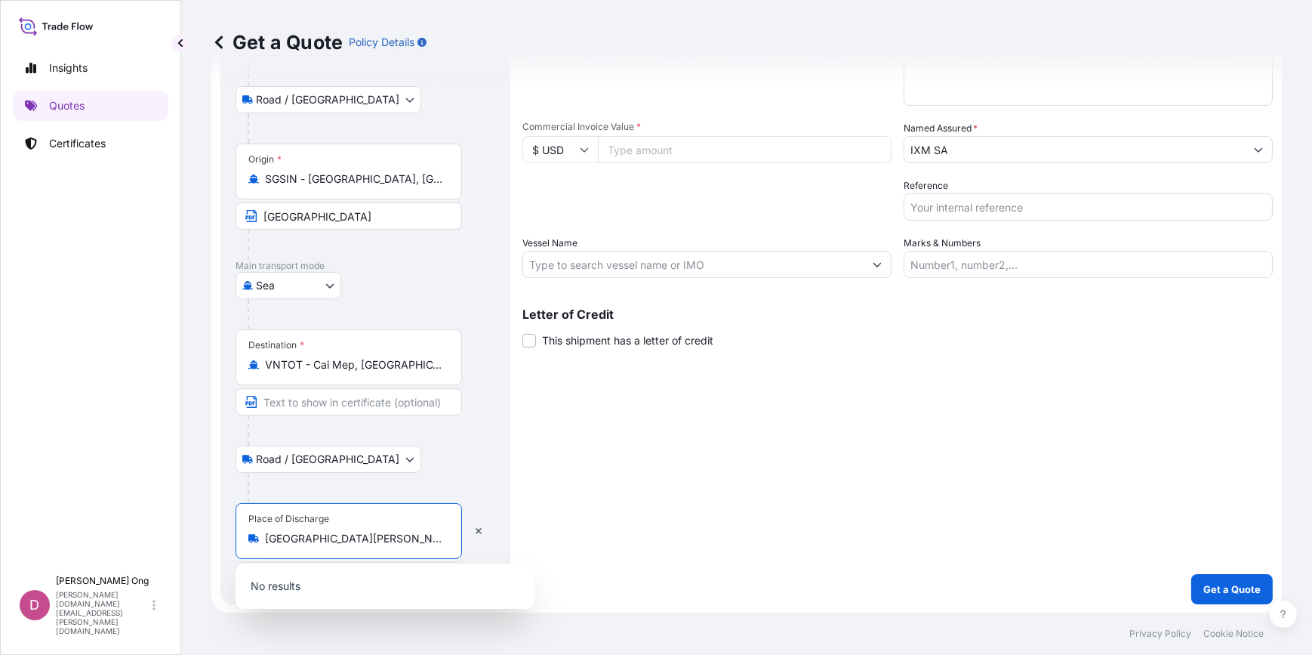
drag, startPoint x: 342, startPoint y: 540, endPoint x: 637, endPoint y: 551, distance: 295.5
click at [637, 551] on form "Route Details Reset Route Details Place of loading Singapore SINGAPORE Road / I…" at bounding box center [746, 259] width 1071 height 707
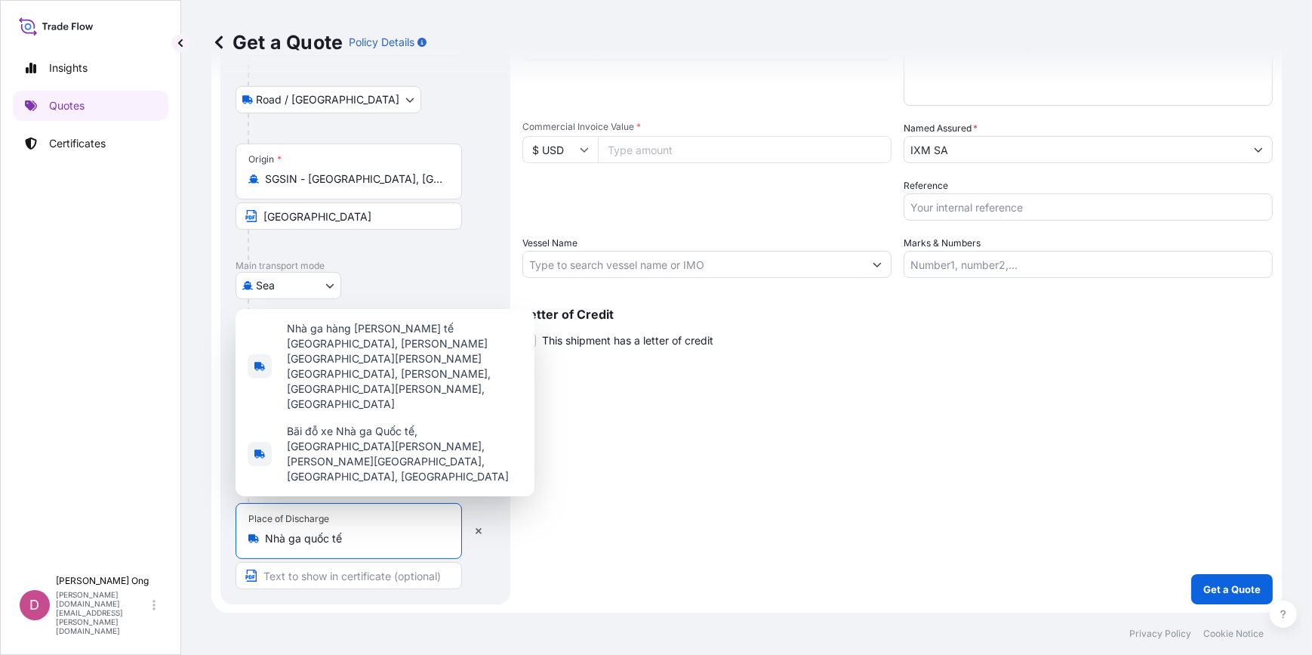
drag, startPoint x: 353, startPoint y: 538, endPoint x: 204, endPoint y: 536, distance: 148.8
click at [204, 536] on div "Get a Quote Policy Details Route Details Reset Route Details Place of loading S…" at bounding box center [746, 306] width 1131 height 612
paste input "Tân Cảng – Cái Mép"
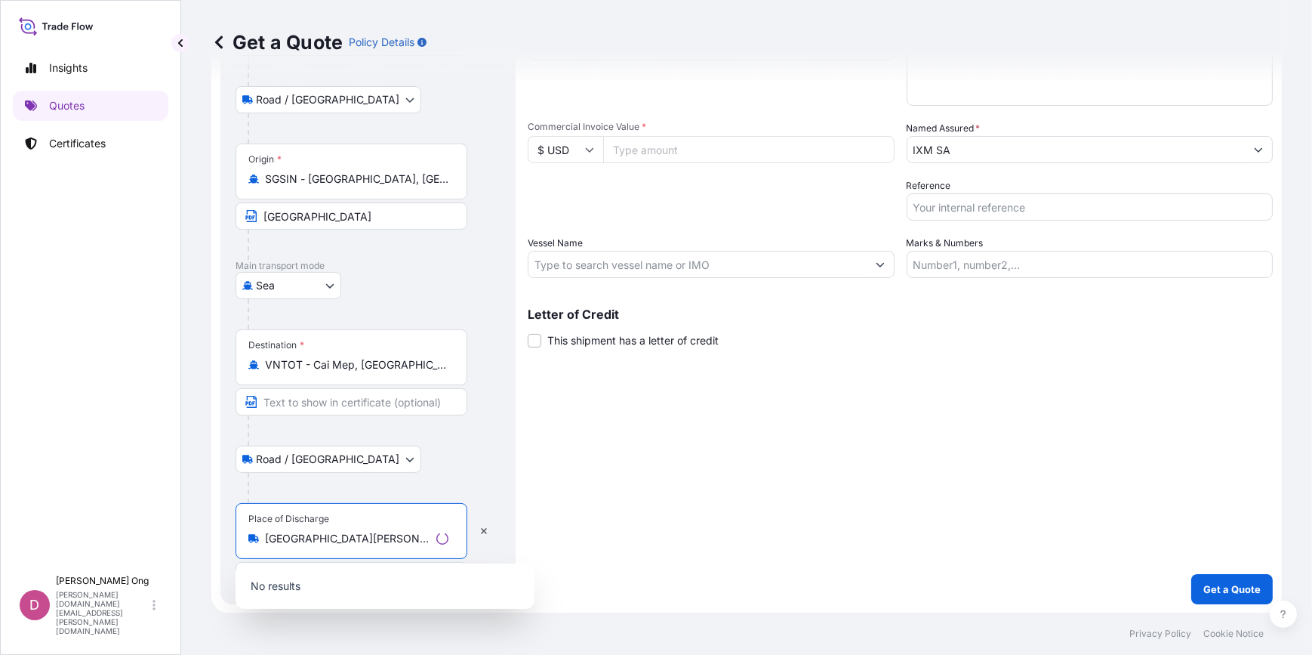
drag, startPoint x: 339, startPoint y: 541, endPoint x: 14, endPoint y: 517, distance: 326.4
click at [14, 517] on div "Insights Quotes Certificates D Darren Ong darren.ong@ixmetals.com Get a Quote P…" at bounding box center [656, 327] width 1312 height 655
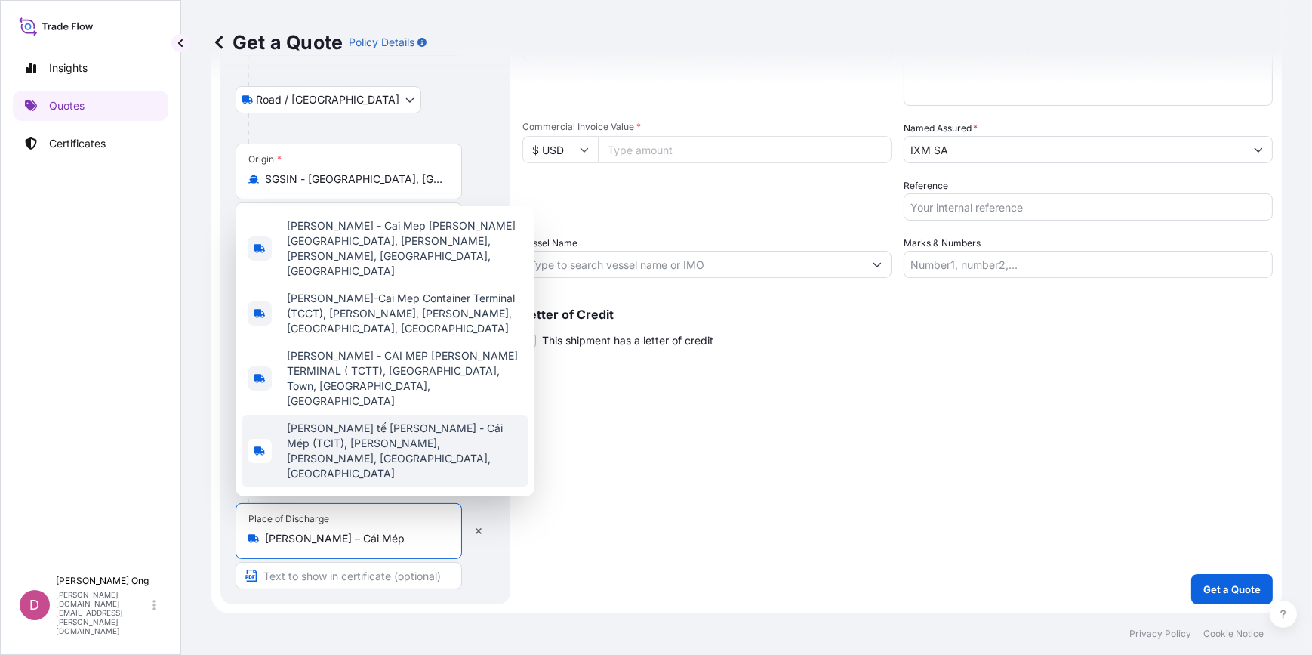
click at [443, 421] on span "Cảng Quốc tế Tân Cảng - Cái Mép (TCIT), Tân Phước, Tân Thành, Ba Ria - Vung Tau…" at bounding box center [405, 451] width 236 height 60
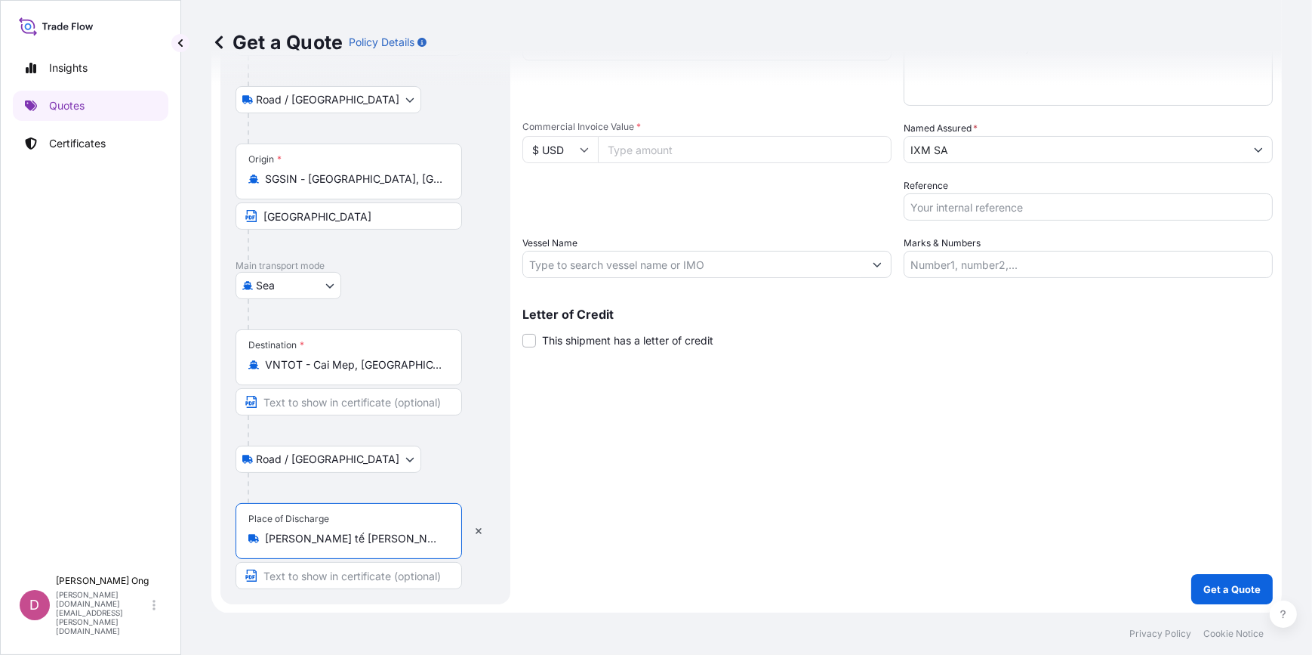
type input "Cảng Quốc tế Tân Cảng - Cái Mép (TCIT), Tân Phước, Tân Thành, Ba Ria - Vung Tau…"
click at [353, 401] on input "Text to appear on certificate" at bounding box center [349, 401] width 227 height 27
type input "CAI MEP PORT, VIETNAM"
click at [396, 572] on input "Text to appear on certificate" at bounding box center [349, 575] width 227 height 27
paste input "CAI MEP PORT, VIETNAM"
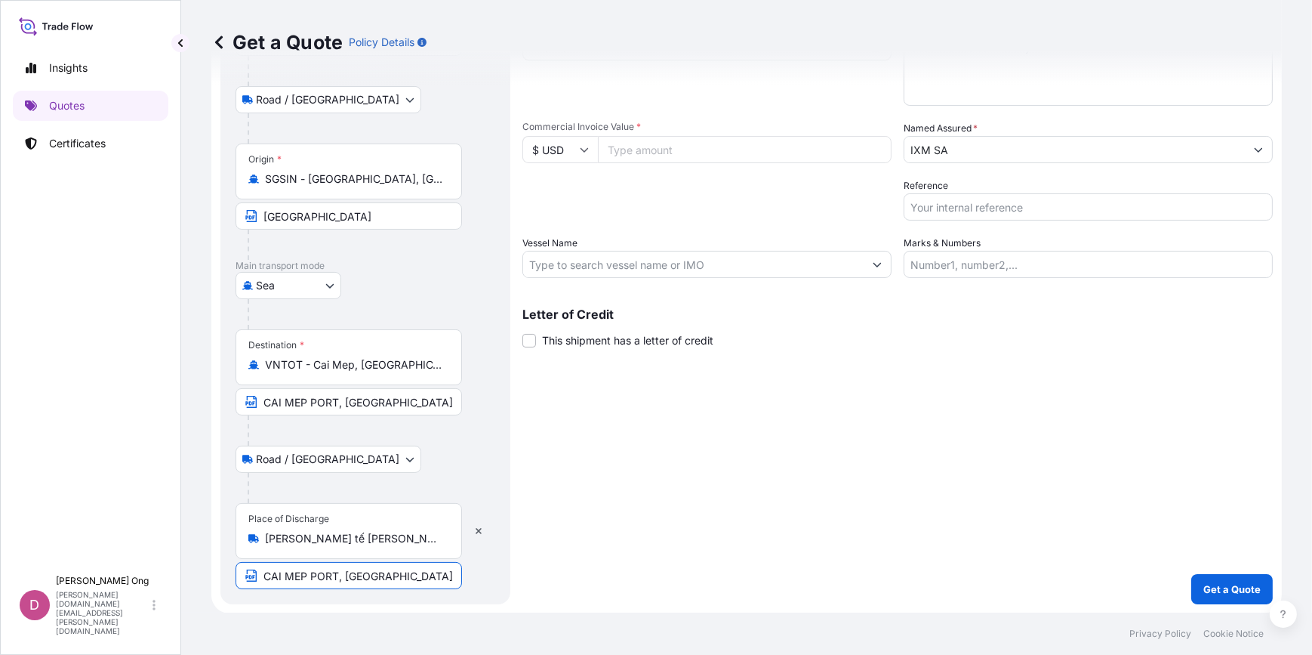
type input "CAI MEP PORT, VIETNAM"
click at [1044, 479] on div "Shipment Details Primary Assured * IXM SA IXM SA CMOC Limited IXM Trading LLC I…" at bounding box center [898, 259] width 751 height 689
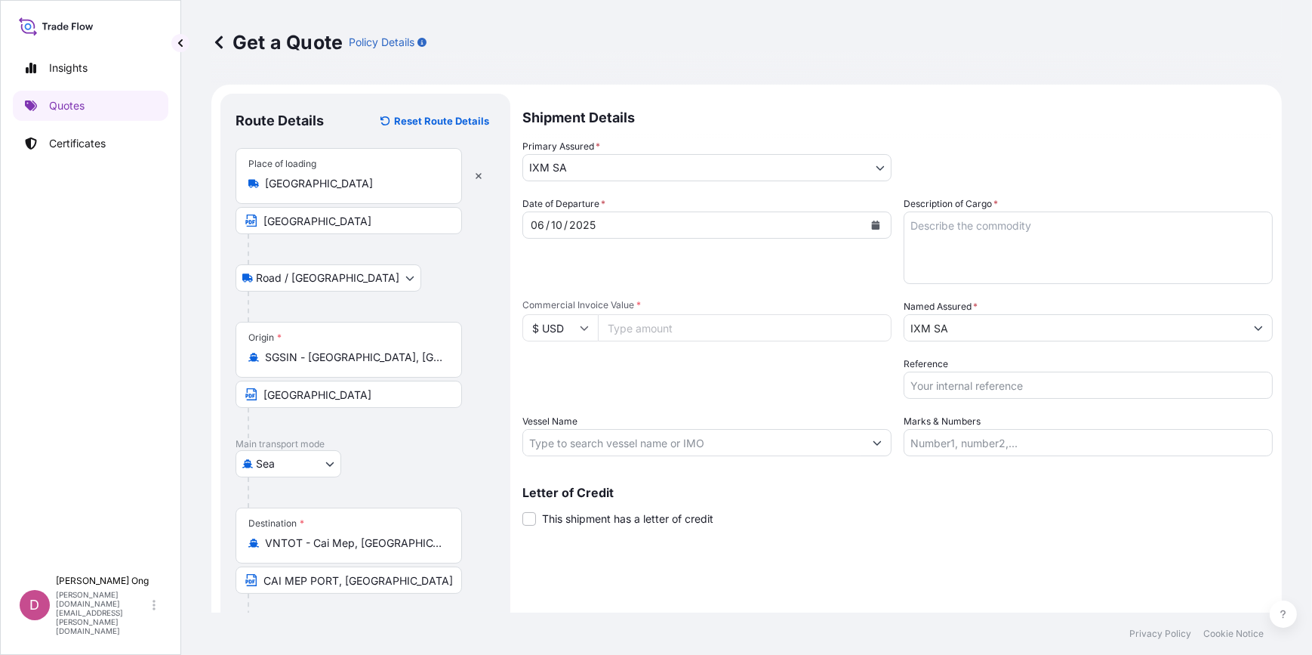
click at [701, 322] on input "Commercial Invoice Value *" at bounding box center [745, 327] width 294 height 27
paste input "891316.15"
type input "891316.15"
click at [641, 446] on input "Vessel Name" at bounding box center [693, 442] width 341 height 27
click at [717, 449] on input "Vessel Name" at bounding box center [693, 442] width 341 height 27
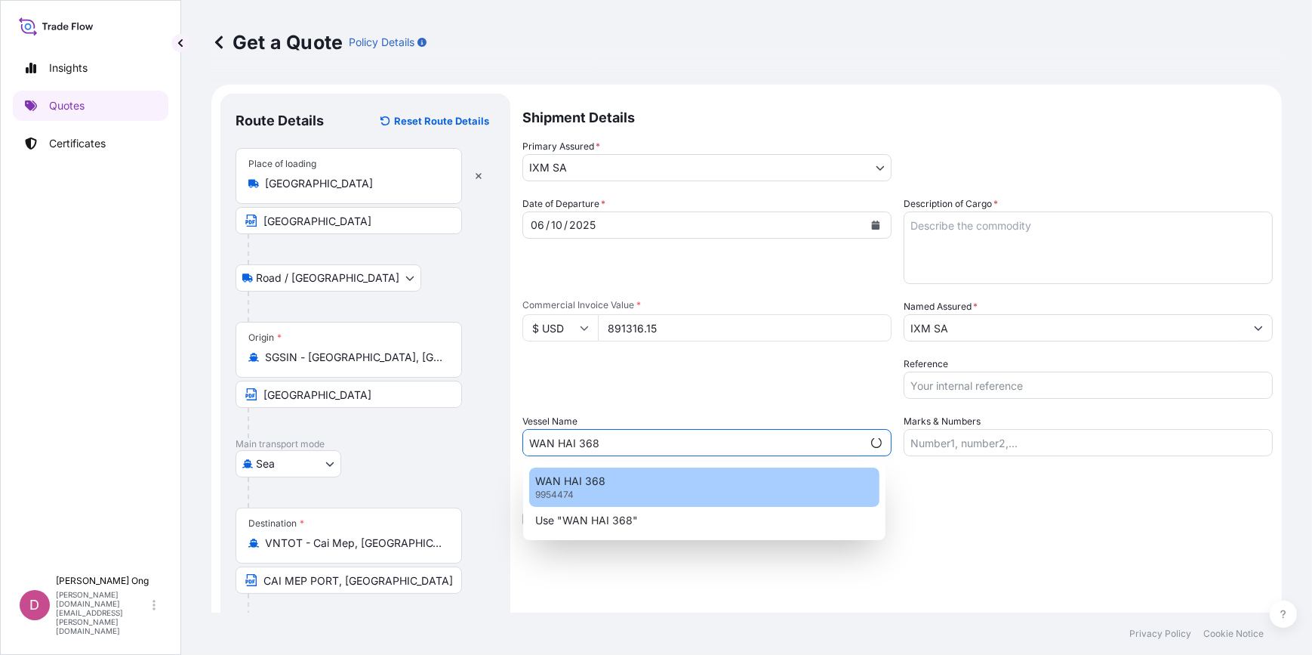
click at [613, 504] on div "WAN HAI 368 9954474" at bounding box center [704, 486] width 350 height 39
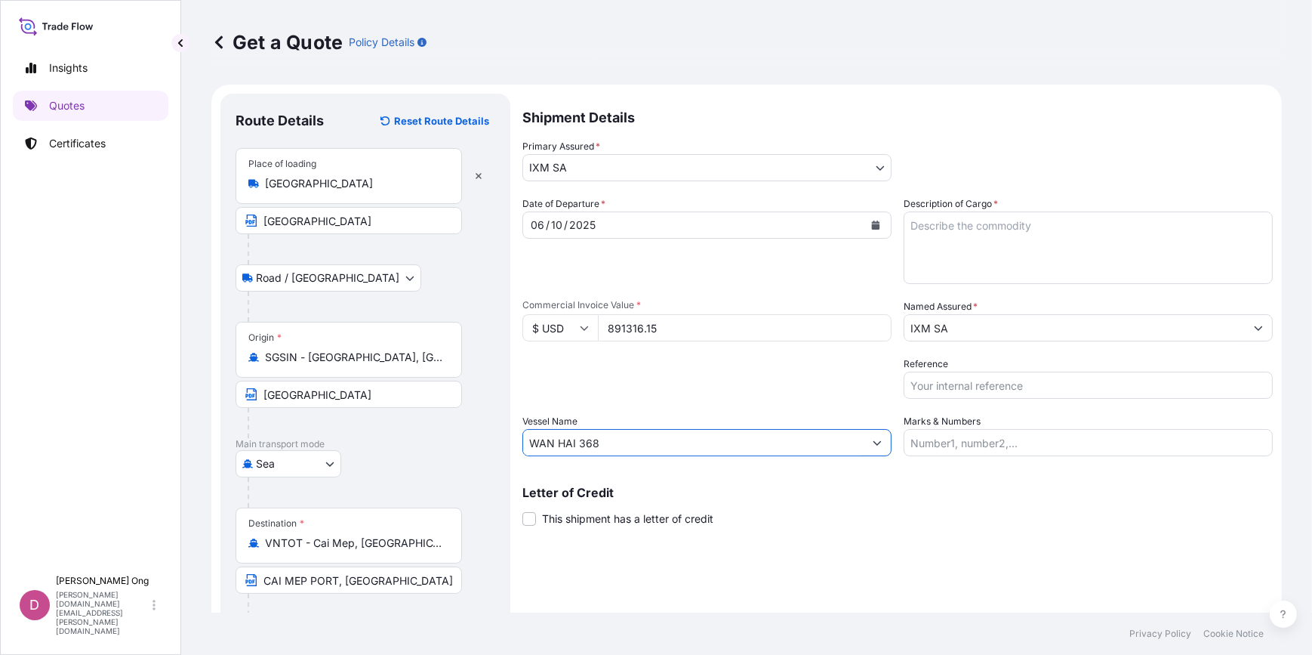
type input "WAN HAI 368"
click at [612, 518] on span "This shipment has a letter of credit" at bounding box center [627, 518] width 171 height 15
click at [523, 510] on input "This shipment has a letter of credit" at bounding box center [523, 510] width 0 height 0
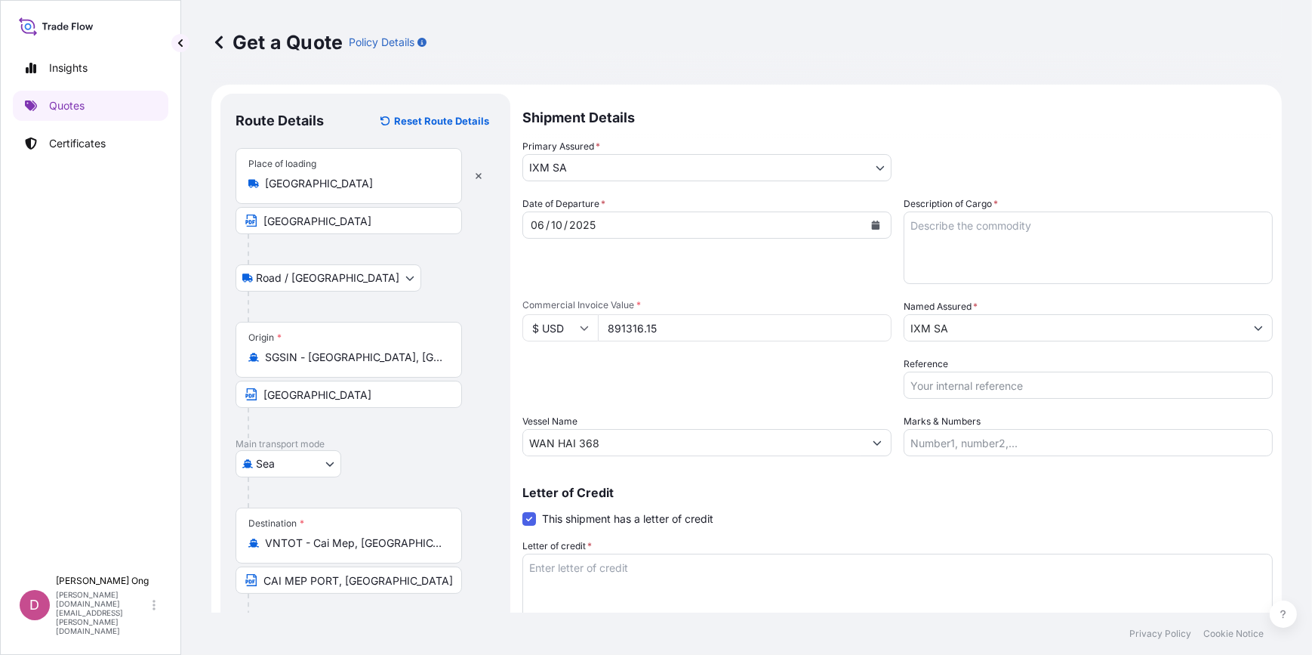
click at [896, 505] on div "Letter of Credit This shipment has a letter of credit Letter of credit * Letter…" at bounding box center [898, 563] width 751 height 155
click at [940, 248] on textarea "Description of Cargo *" at bounding box center [1088, 247] width 369 height 72
paste textarea "SALES CONTRACT NO.: S201.08611 L/C NUMBER: LI25B10803 L/C ISSUING DATE: 29-SEPT…"
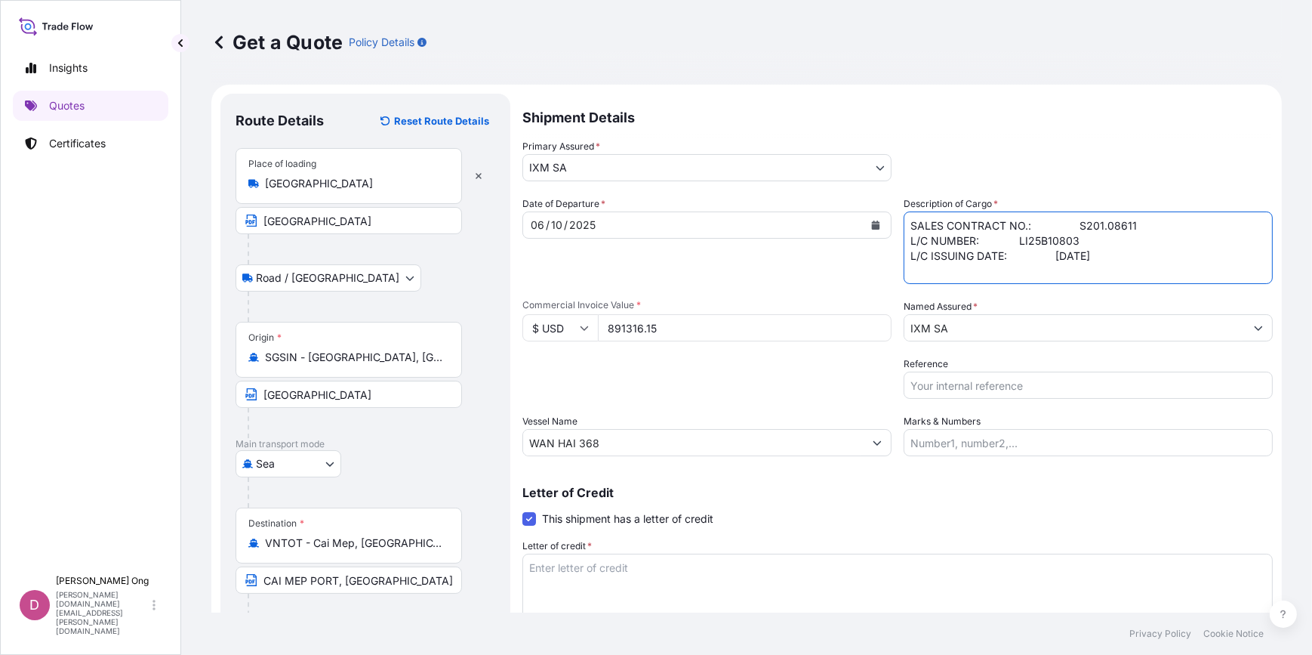
click at [955, 247] on textarea "SALES CONTRACT NO.: S201.08611 L/C NUMBER: LI25B10803 L/C ISSUING DATE: 29-SEPT…" at bounding box center [1088, 247] width 369 height 72
click at [982, 216] on textarea "SALES CONTRACT NO.: S201.08611 L/C NUMBER: LI25B10803 L/C ISSUING DATE: 29-SEPT…" at bounding box center [1088, 247] width 369 height 72
type textarea "SALES CONTRACT NO.: S201.08611 L/C NUMBER: LI25B10803 L/C ISSUING DATE: 29-SEPT…"
click at [613, 578] on textarea "Letter of credit *" at bounding box center [898, 590] width 751 height 72
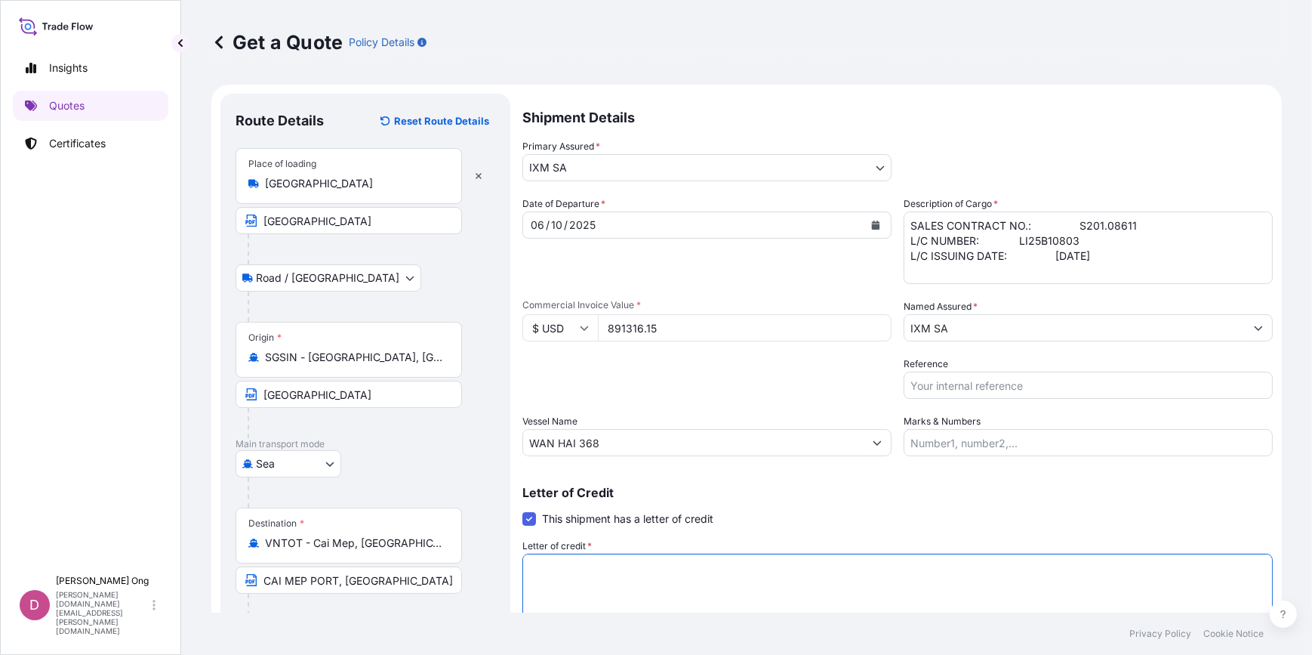
scroll to position [7, 0]
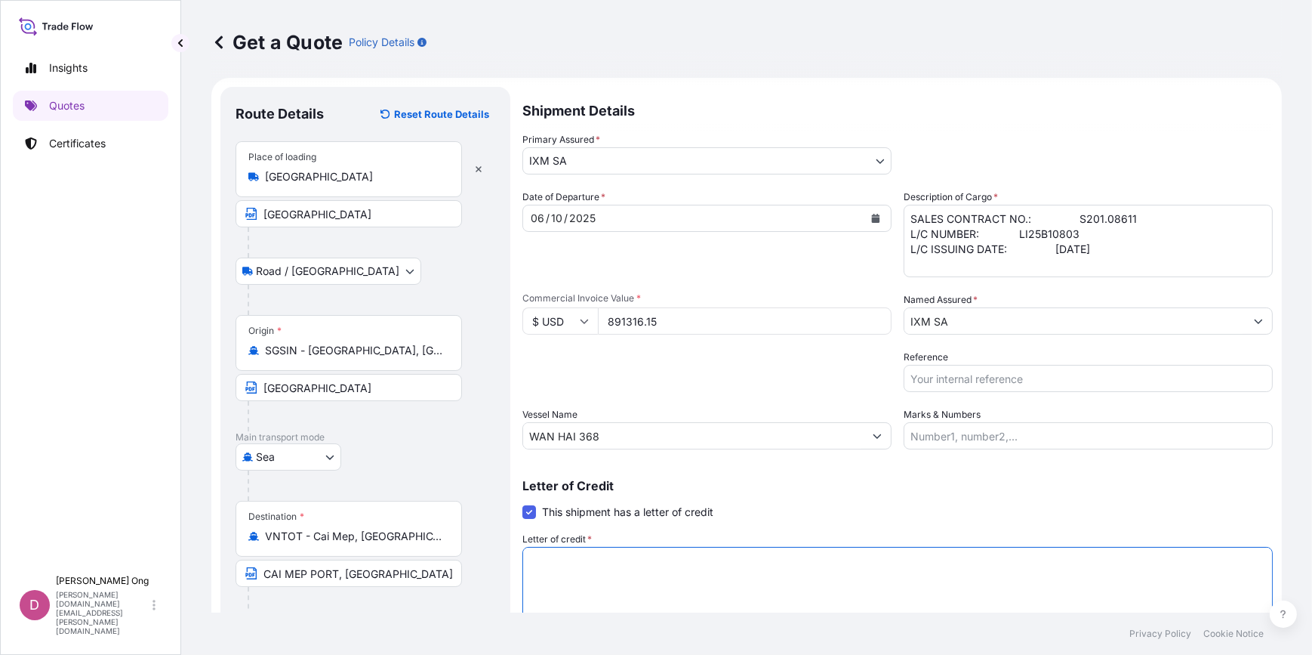
paste textarea "SALES CONTRACT NO.: S201.08611 L/C NUMBER: LI25B10803 L/C ISSUING DATE: 29-SEPT…"
type textarea "SALES CONTRACT NO.: S201.08611 L/C NUMBER: LI25B10803 L/C ISSUING DATE: 29-SEPT…"
drag, startPoint x: 1120, startPoint y: 254, endPoint x: 798, endPoint y: 62, distance: 374.5
click at [798, 62] on div "Get a Quote Policy Details Route Details Reset Route Details Place of loading S…" at bounding box center [746, 306] width 1131 height 612
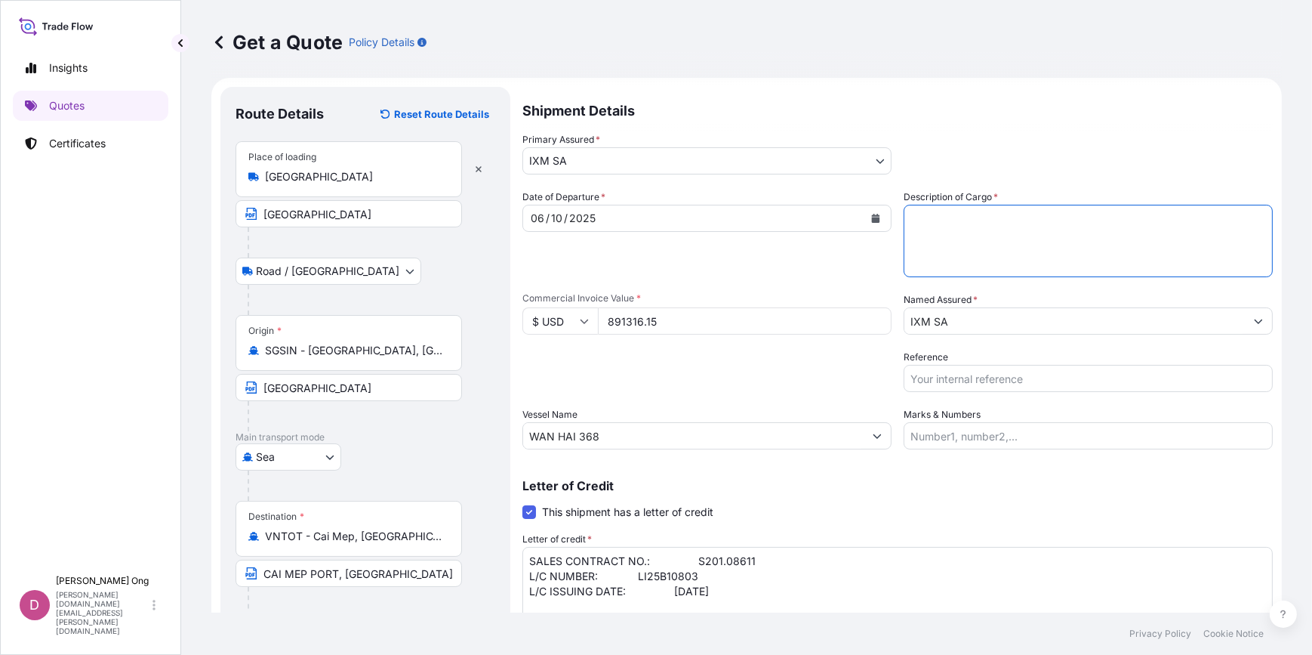
click at [991, 231] on textarea "Description of Cargo *" at bounding box center [1088, 241] width 369 height 72
paste textarea "SHG ZINC INGOTS"
click at [994, 222] on textarea "SHG ZINC INGOTS" at bounding box center [1088, 241] width 369 height 72
type textarea "SHG ZINC INGOTS QUANTITY: 296.858 MT ASSURED BY IXM S.A."
click at [838, 380] on div "Packing Category Type to search a container mode Please select a primary mode o…" at bounding box center [707, 371] width 369 height 42
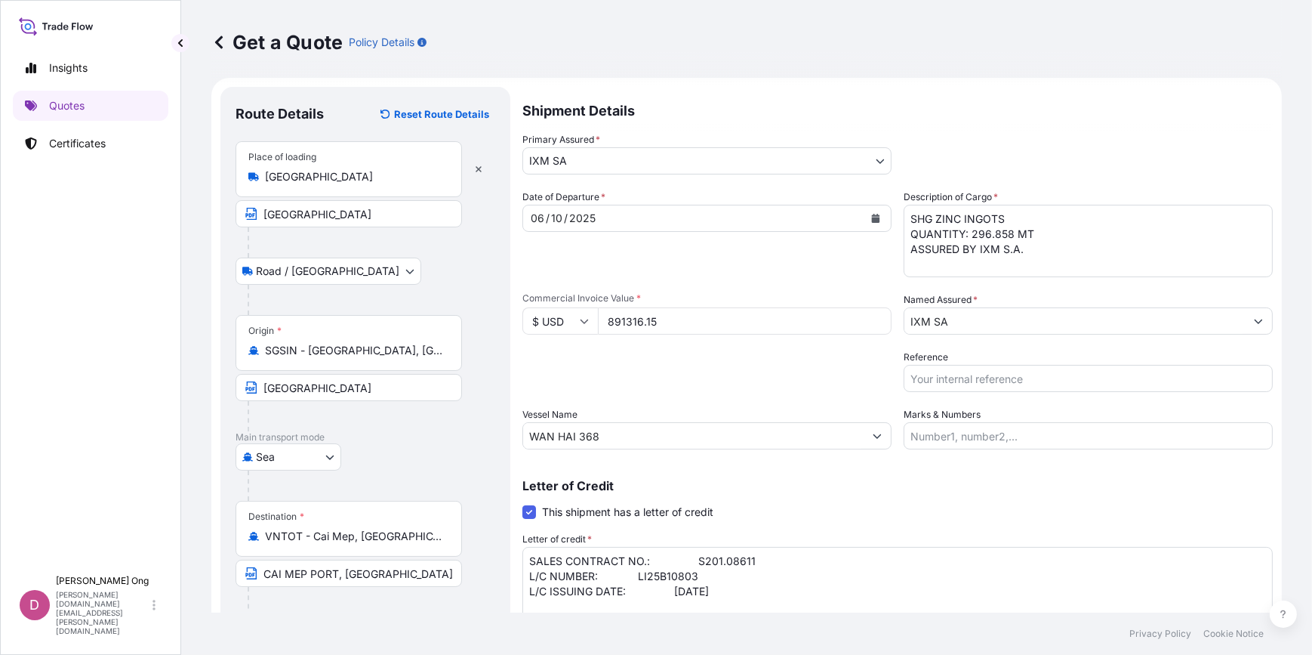
drag, startPoint x: 838, startPoint y: 380, endPoint x: 790, endPoint y: 380, distance: 48.3
click at [790, 380] on div "Packing Category Type to search a container mode Please select a primary mode o…" at bounding box center [707, 371] width 369 height 42
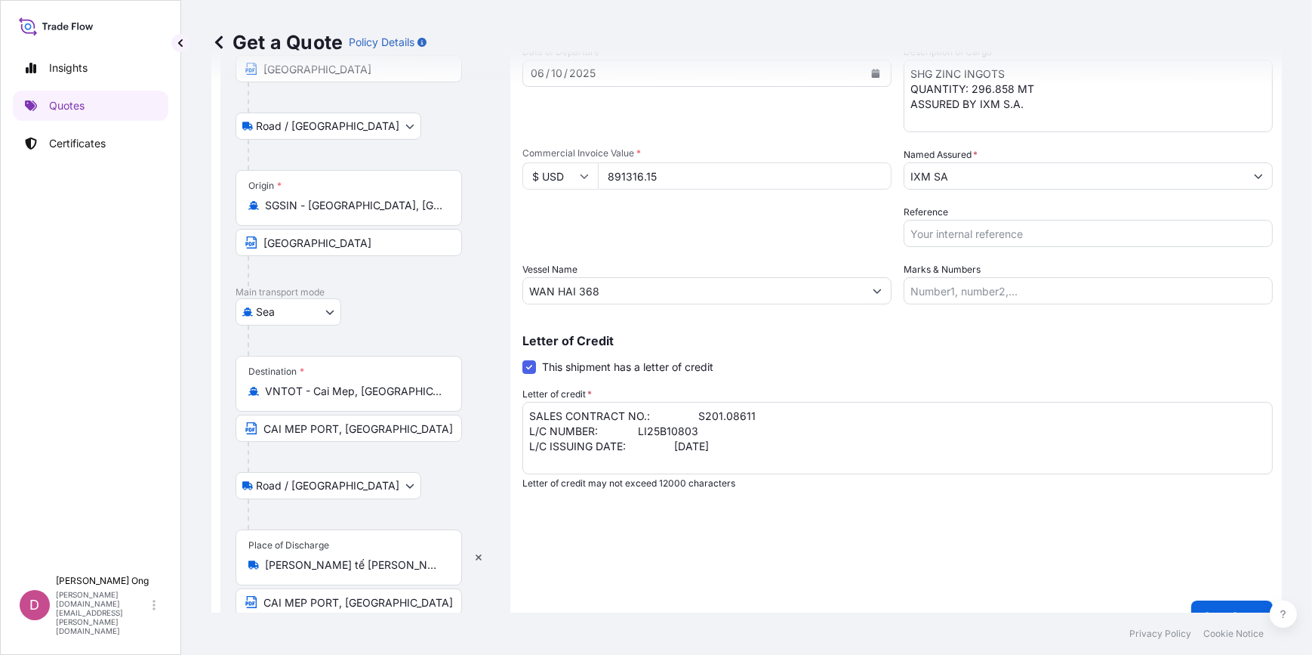
scroll to position [178, 0]
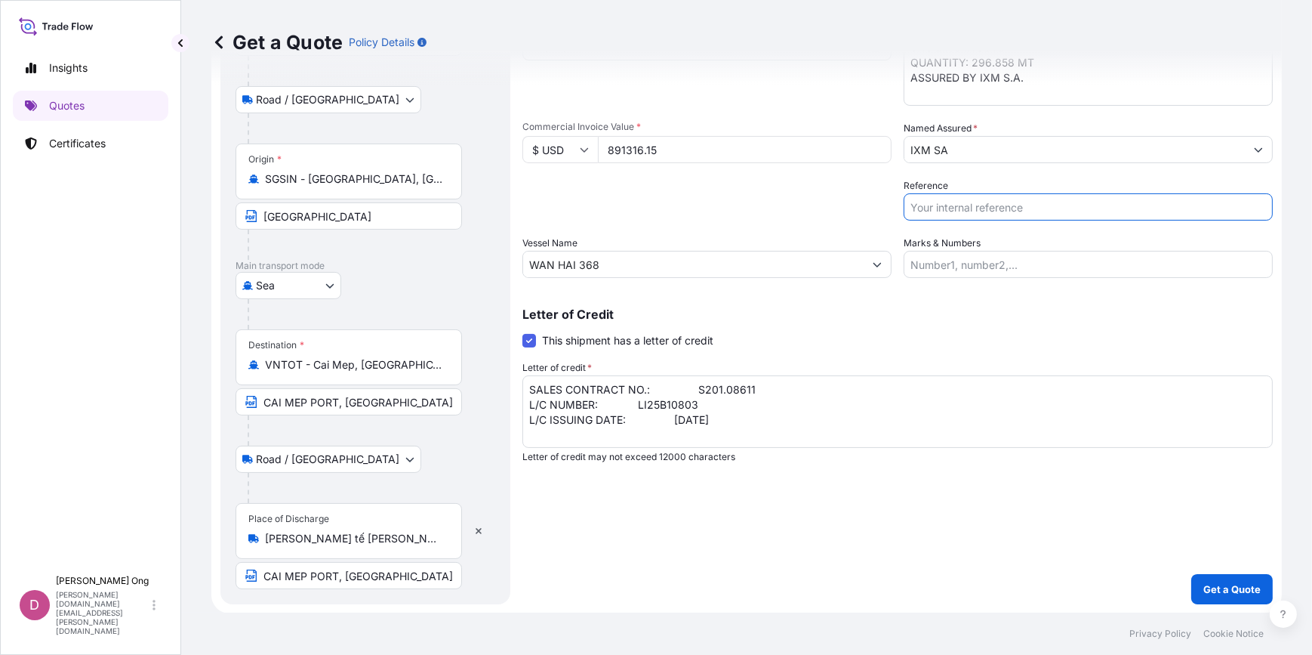
click at [1068, 212] on input "Reference" at bounding box center [1088, 206] width 369 height 27
paste input "ZM10799"
type input "BL NO.: A16FX06321 / ZM10799"
click at [819, 402] on textarea "SALES CONTRACT NO.: S201.08611 L/C NUMBER: LI25B10803 L/C ISSUING DATE: 29-SEPT…" at bounding box center [898, 411] width 751 height 72
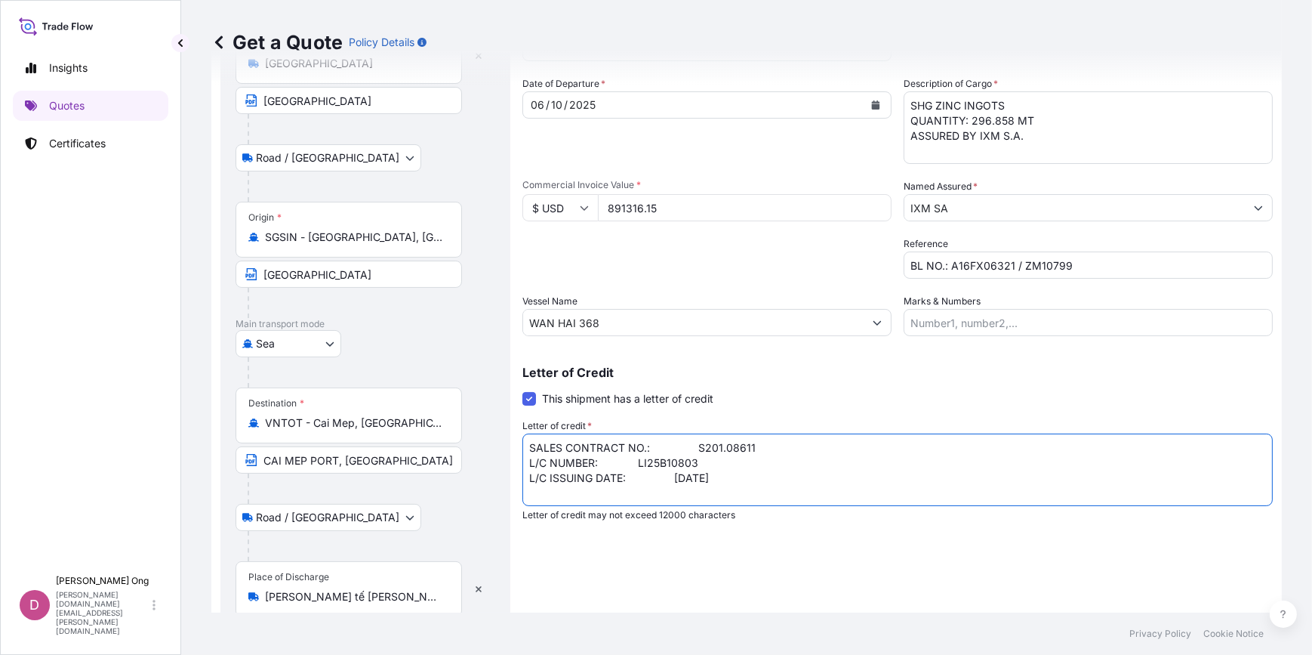
scroll to position [137, 0]
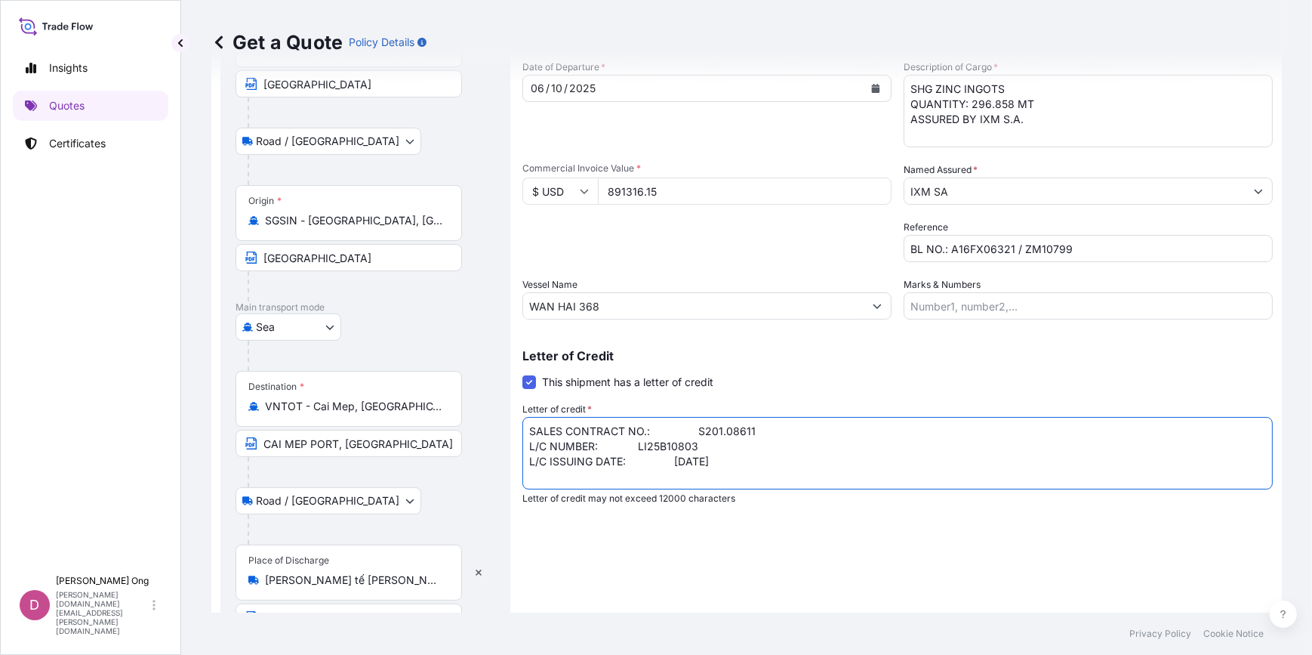
click at [732, 421] on textarea "SALES CONTRACT NO.: S201.08611 L/C NUMBER: LI25B10803 L/C ISSUING DATE: 29-SEPT…" at bounding box center [898, 453] width 751 height 72
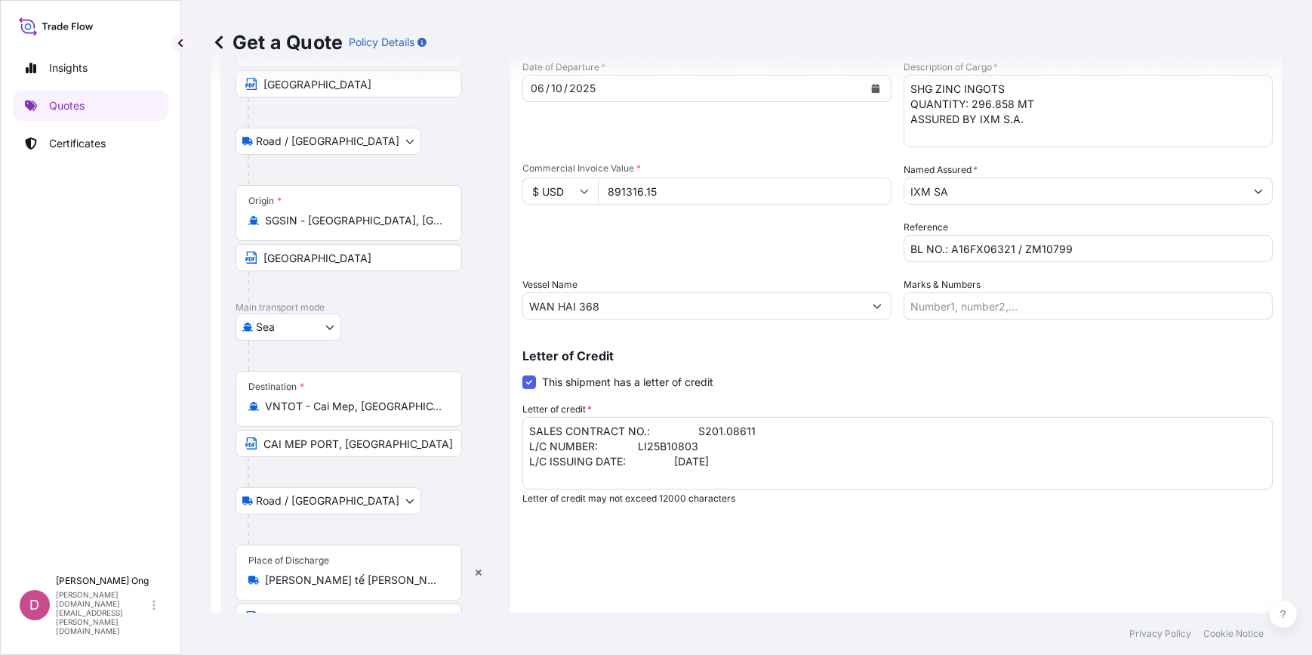
click at [684, 434] on textarea "SALES CONTRACT NO.: S201.08611 L/C NUMBER: LI25B10803 L/C ISSUING DATE: 29-SEPT…" at bounding box center [898, 453] width 751 height 72
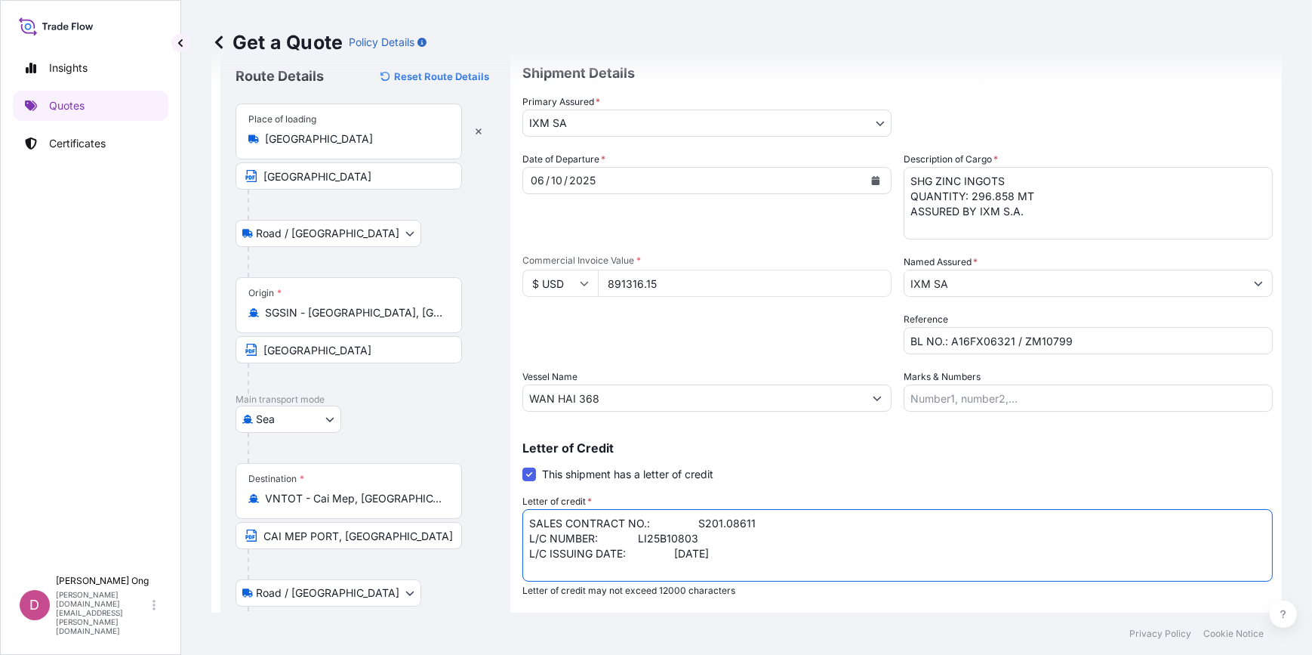
scroll to position [68, 0]
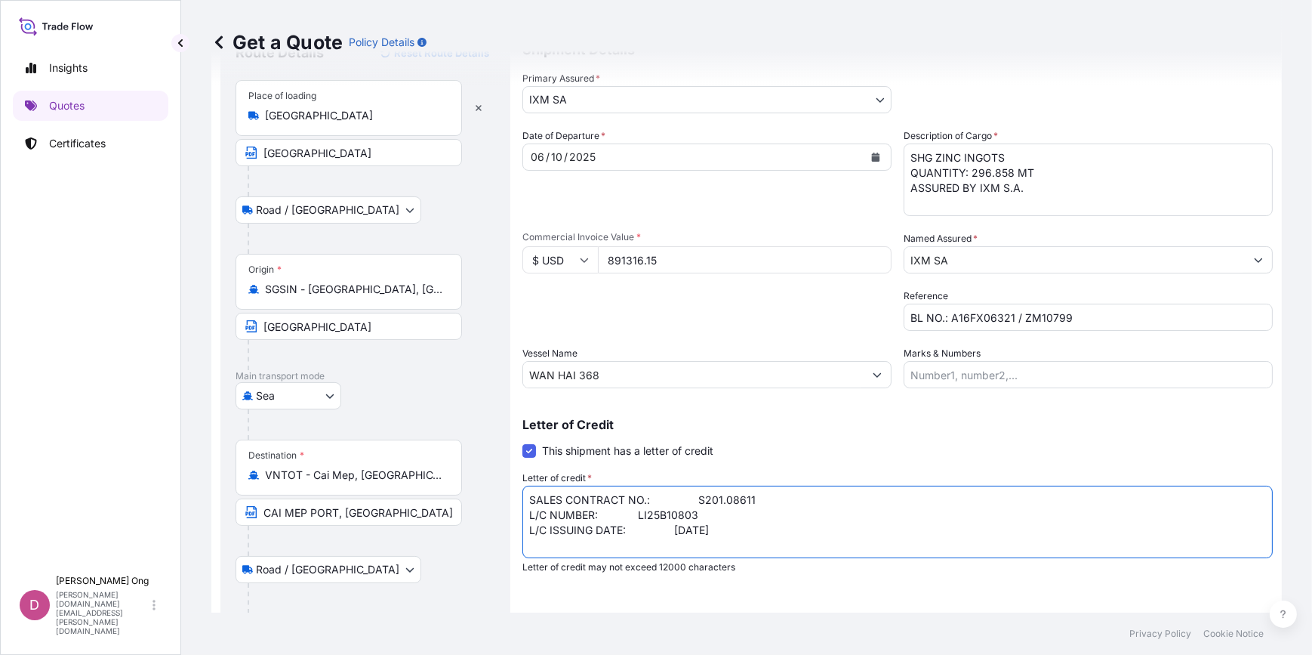
paste textarea "INSURANCE POLICY/CERTIFICATE SHOWINGTOTAL NUMBER OF ORIGINALS TO BE ISSUED, FOR…"
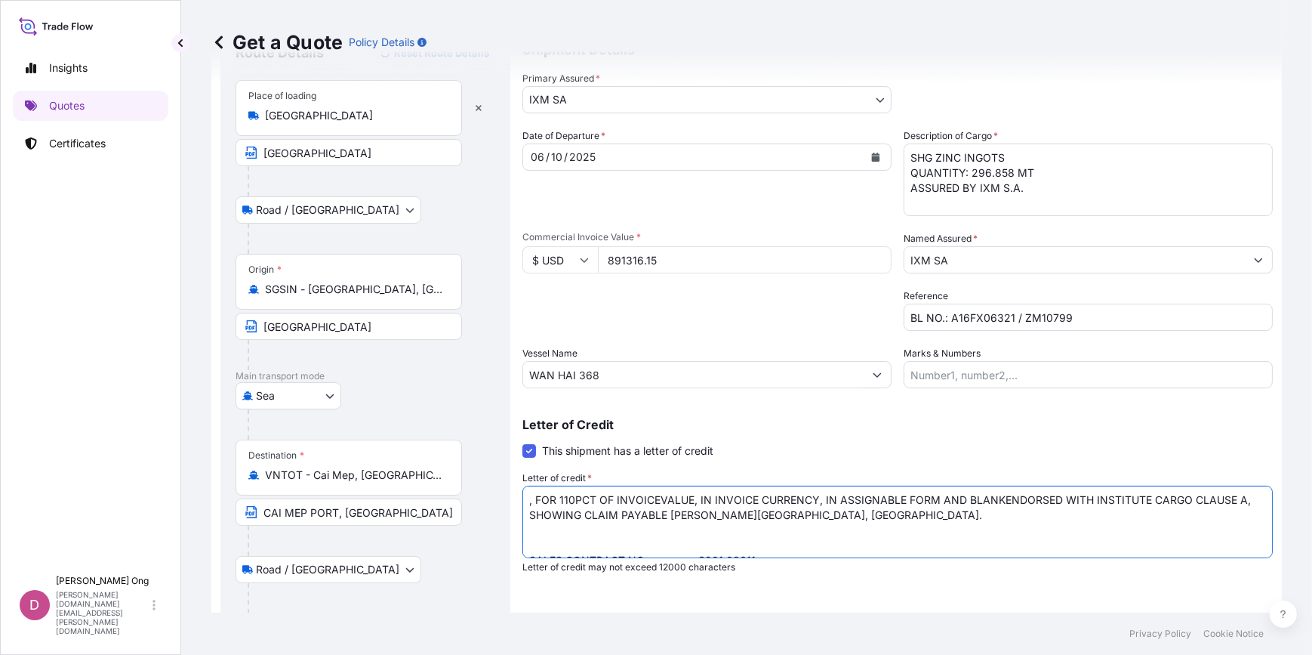
paste textarea "TOTAL NUMBER OF ORIGINALS TO BE ISSUED"
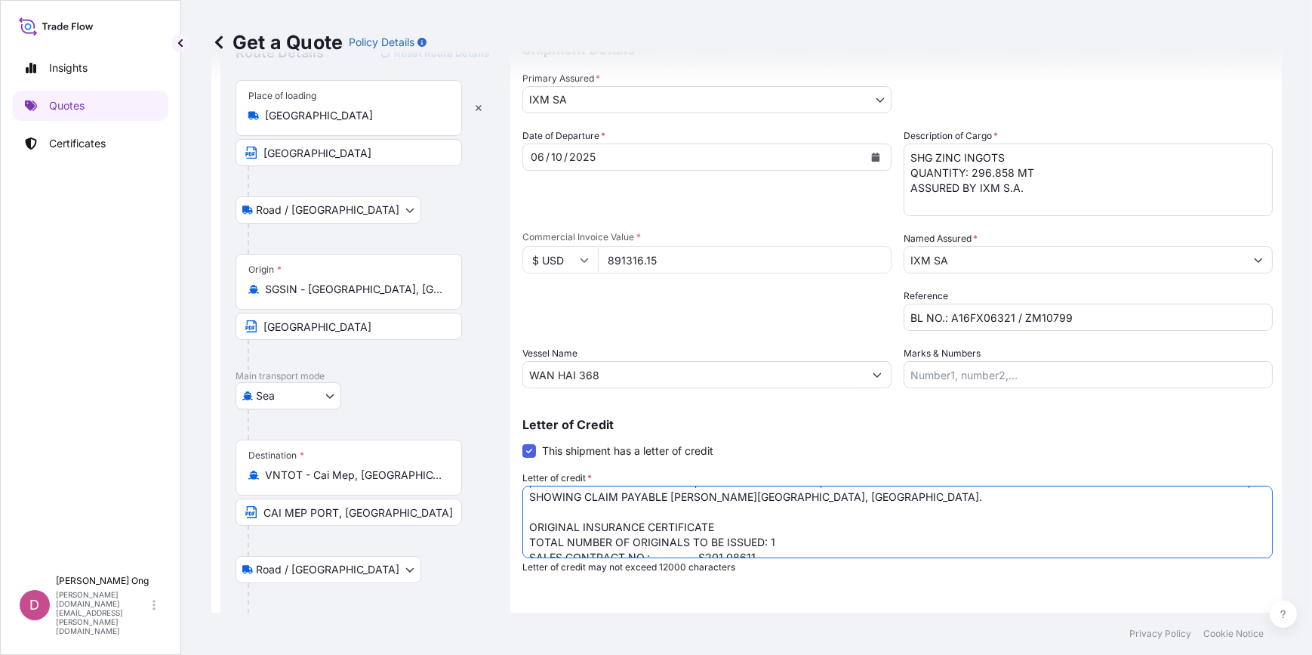
scroll to position [0, 0]
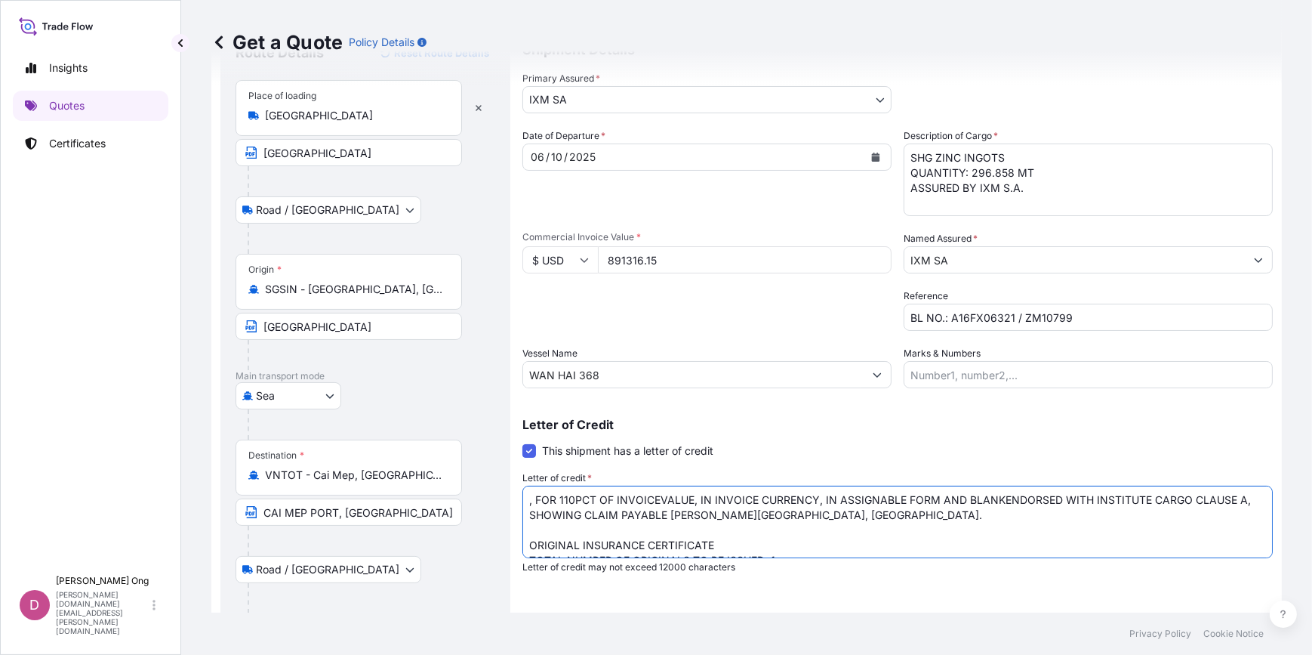
click at [534, 497] on textarea ", FOR 110PCT OF INVOICEVALUE, IN INVOICE CURRENCY, IN ASSIGNABLE FORM AND BLANK…" at bounding box center [898, 522] width 751 height 72
click at [992, 498] on textarea "FOR 110PCT OF INVOICEVALUE, IN INVOICE CURRENCY, IN ASSIGNABLE FORM AND BLANKEN…" at bounding box center [898, 522] width 751 height 72
click at [997, 498] on textarea "FOR 110PCT OF INVOICEVALUE, IN INVOICE CURRENCY, IN ASSIGNABLE FORM AND BLANKEN…" at bounding box center [898, 522] width 751 height 72
click at [1024, 513] on textarea "FOR 110PCT OF INVOICEVALUE, IN INVOICE CURRENCY, IN ASSIGNABLE FORM AND BLANK E…" at bounding box center [898, 522] width 751 height 72
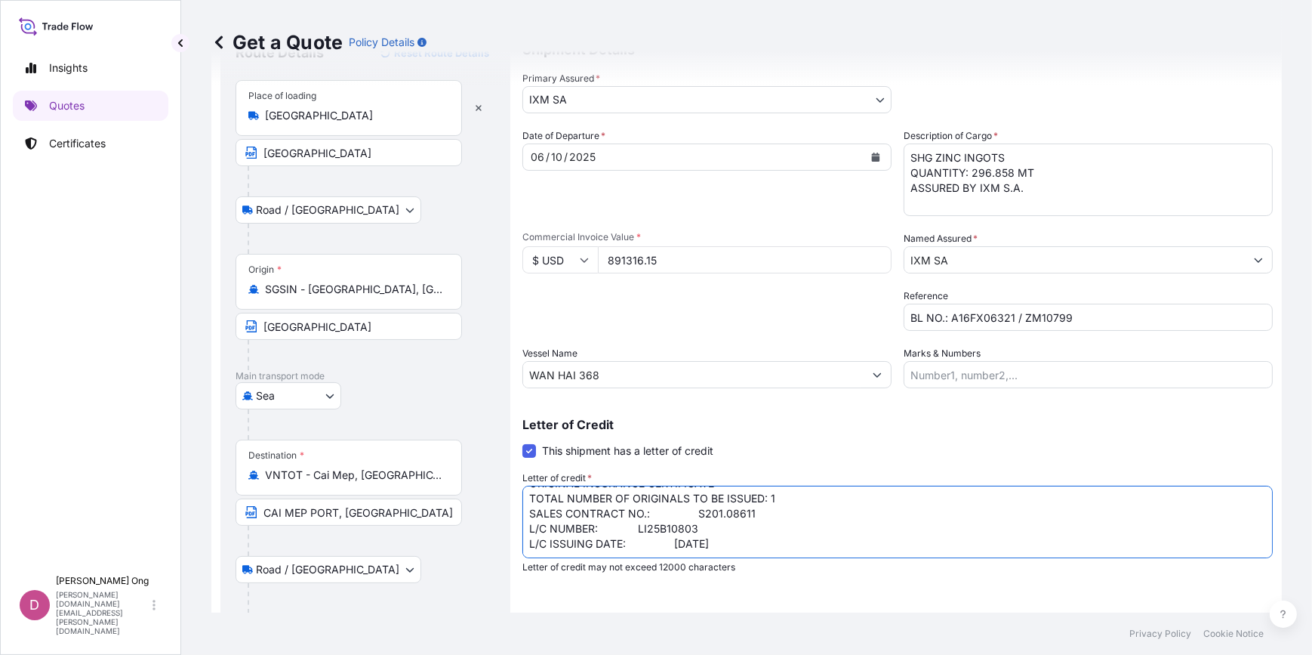
click at [906, 535] on textarea "FOR 110PCT OF INVOICEVALUE, IN INVOICE CURRENCY, IN ASSIGNABLE FORM AND BLANK E…" at bounding box center [898, 522] width 751 height 72
click at [668, 543] on textarea "FOR 110PCT OF INVOICEVALUE, IN INVOICE CURRENCY, IN ASSIGNABLE FORM AND BLANK E…" at bounding box center [898, 522] width 751 height 72
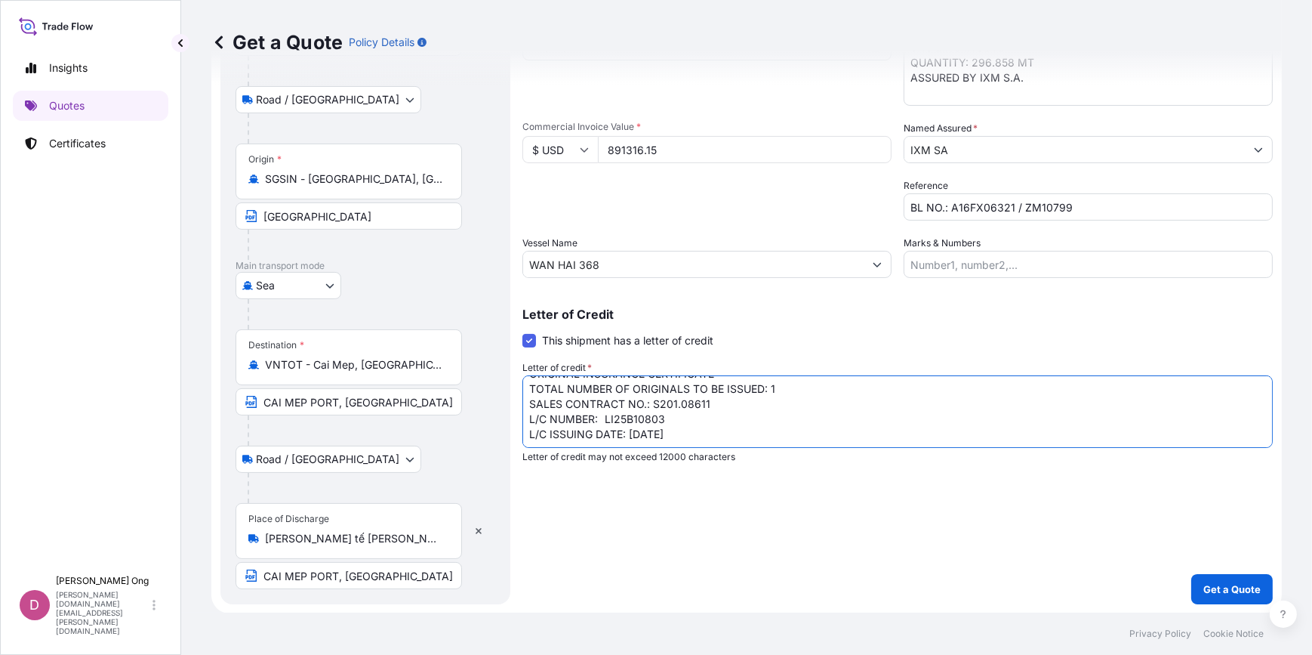
scroll to position [0, 0]
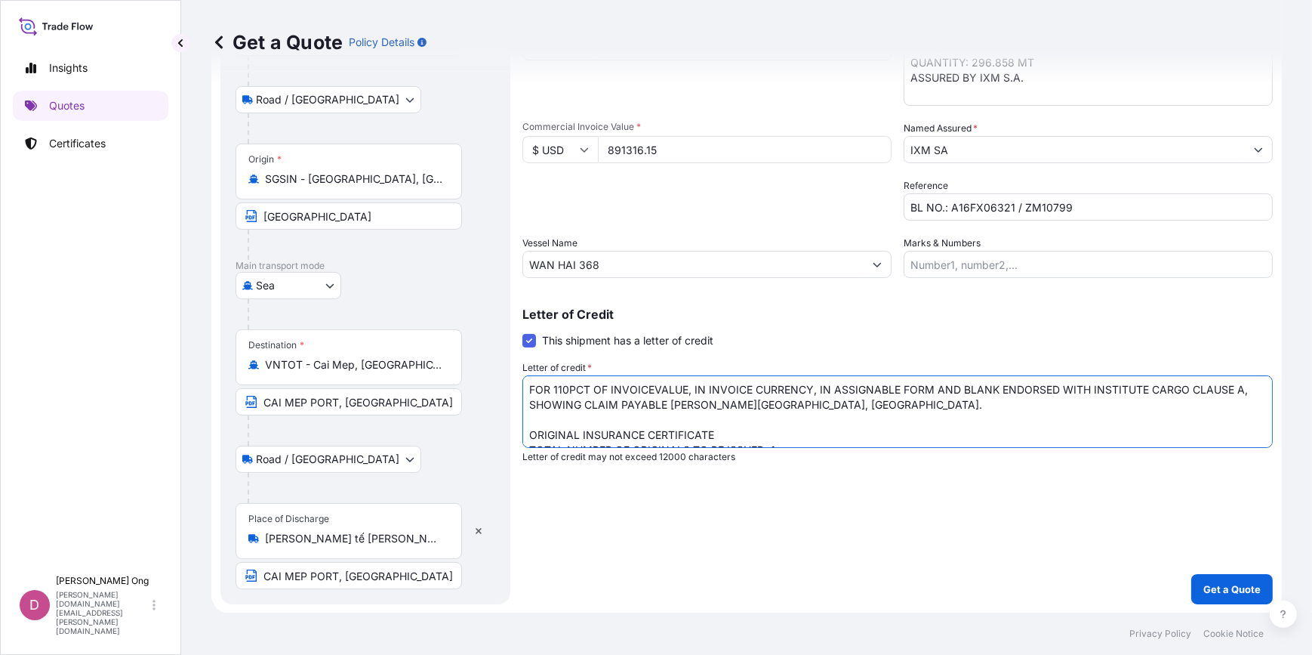
click at [779, 430] on textarea "FOR 110PCT OF INVOICEVALUE, IN INVOICE CURRENCY, IN ASSIGNABLE FORM AND BLANK E…" at bounding box center [898, 411] width 751 height 72
type textarea "FOR 110PCT OF INVOICEVALUE, IN INVOICE CURRENCY, IN ASSIGNABLE FORM AND BLANK E…"
click at [779, 430] on textarea "FOR 110PCT OF INVOICEVALUE, IN INVOICE CURRENCY, IN ASSIGNABLE FORM AND BLANK E…" at bounding box center [898, 411] width 751 height 72
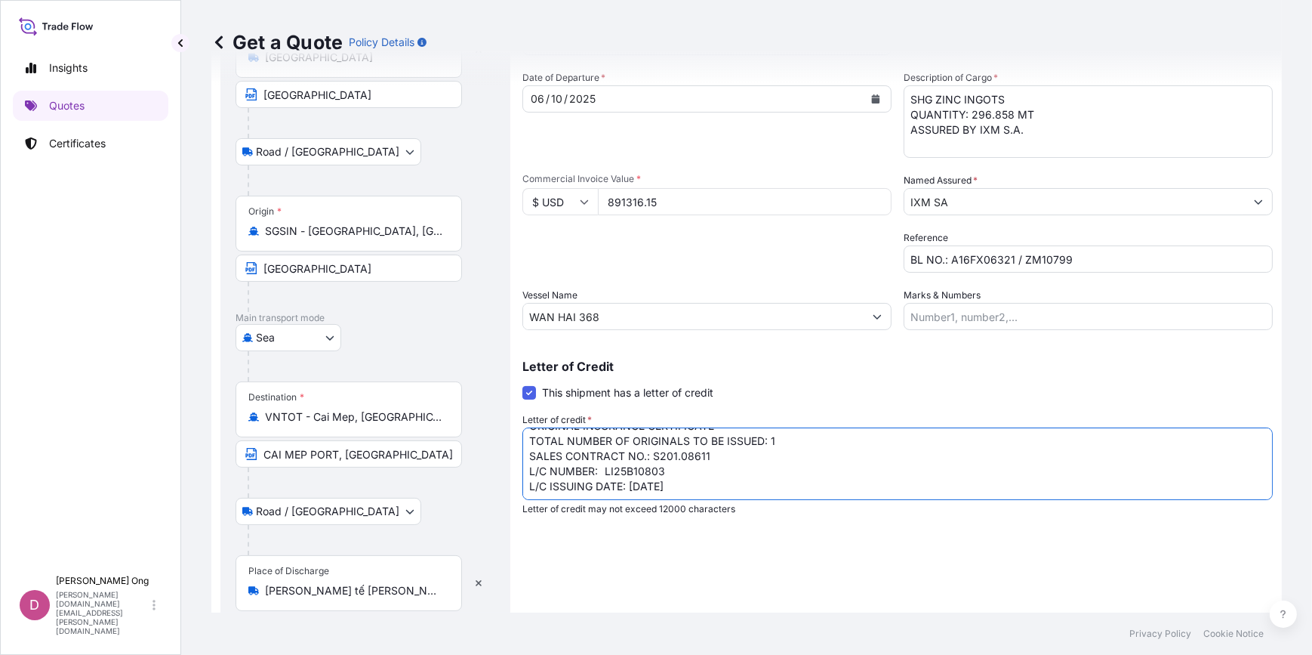
scroll to position [178, 0]
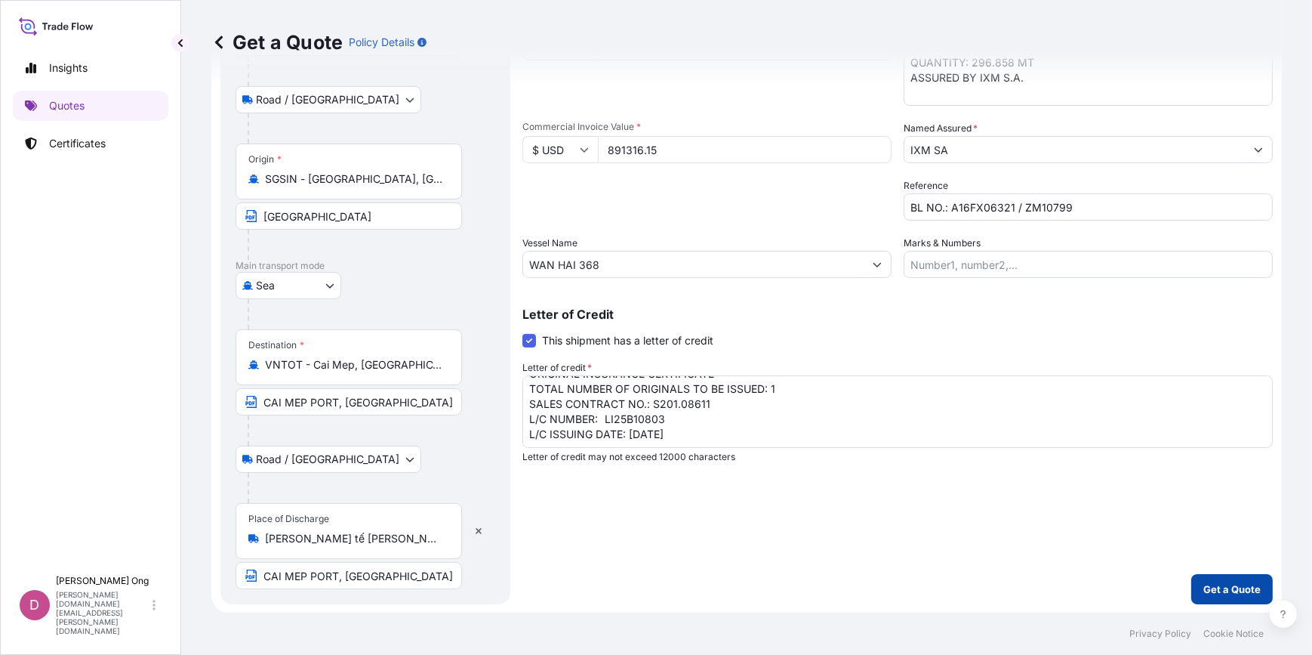
click at [1224, 588] on p "Get a Quote" at bounding box center [1232, 588] width 57 height 15
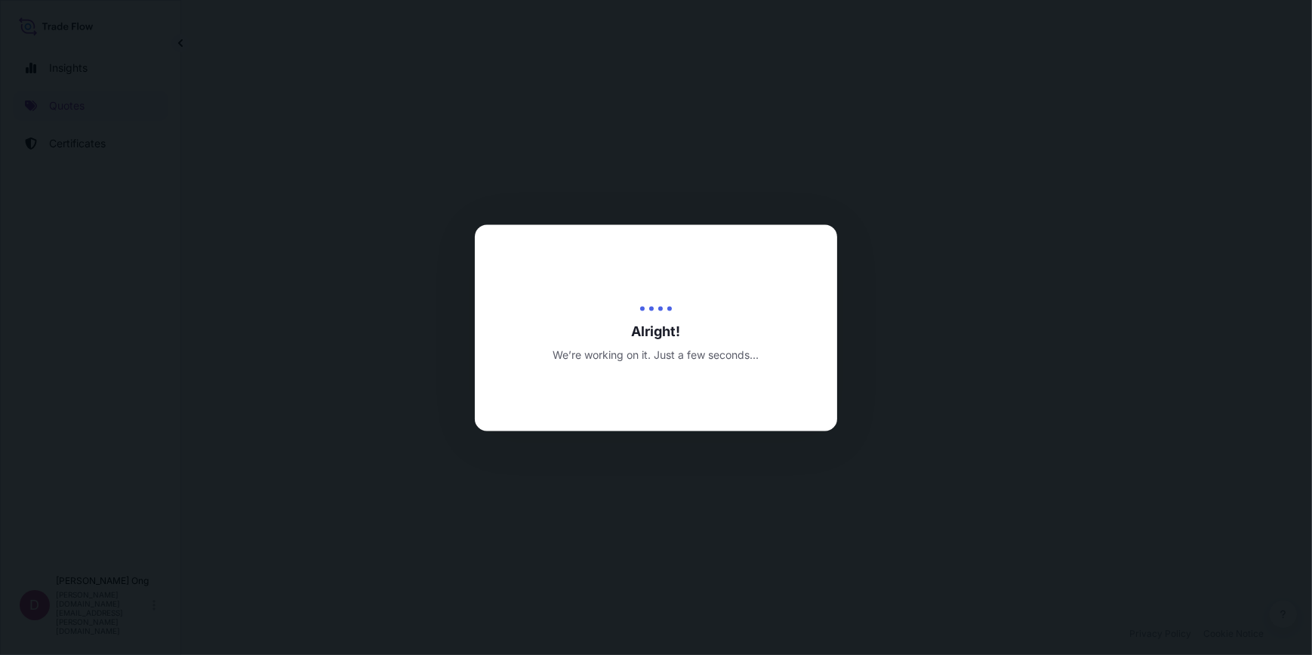
click at [719, 566] on div at bounding box center [656, 327] width 1312 height 655
select select "Road / Inland"
select select "Sea"
select select "Road / Inland"
select select "31846"
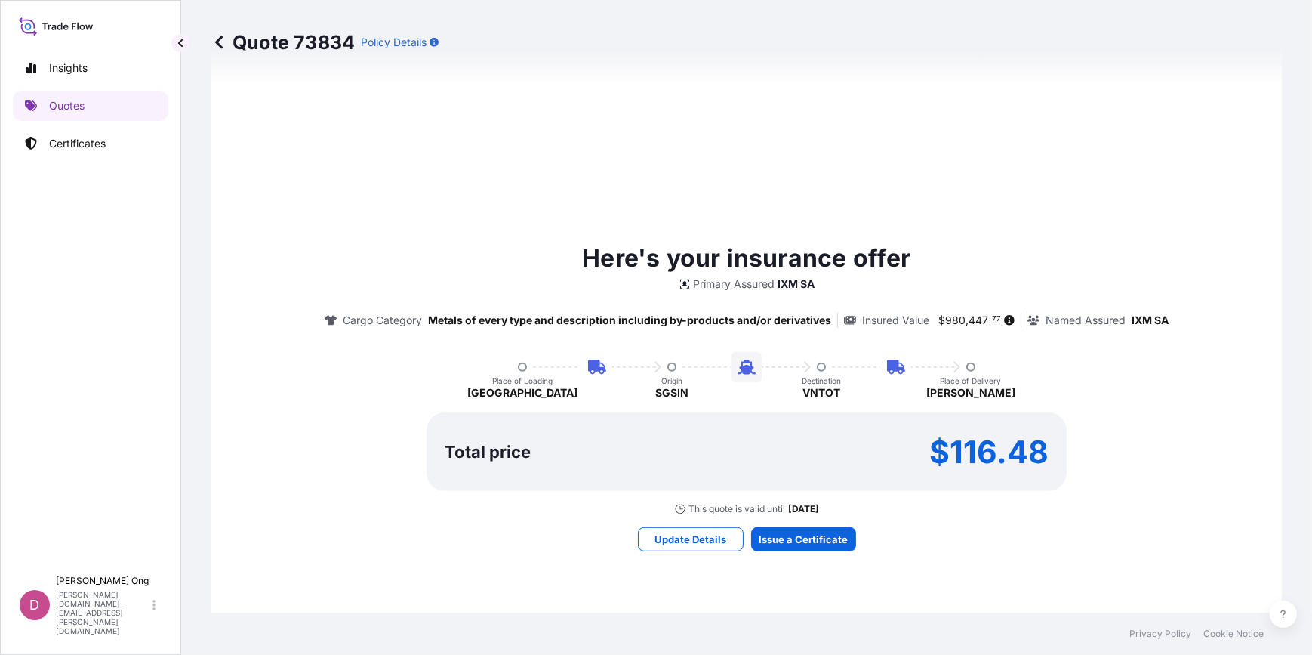
scroll to position [1067, 0]
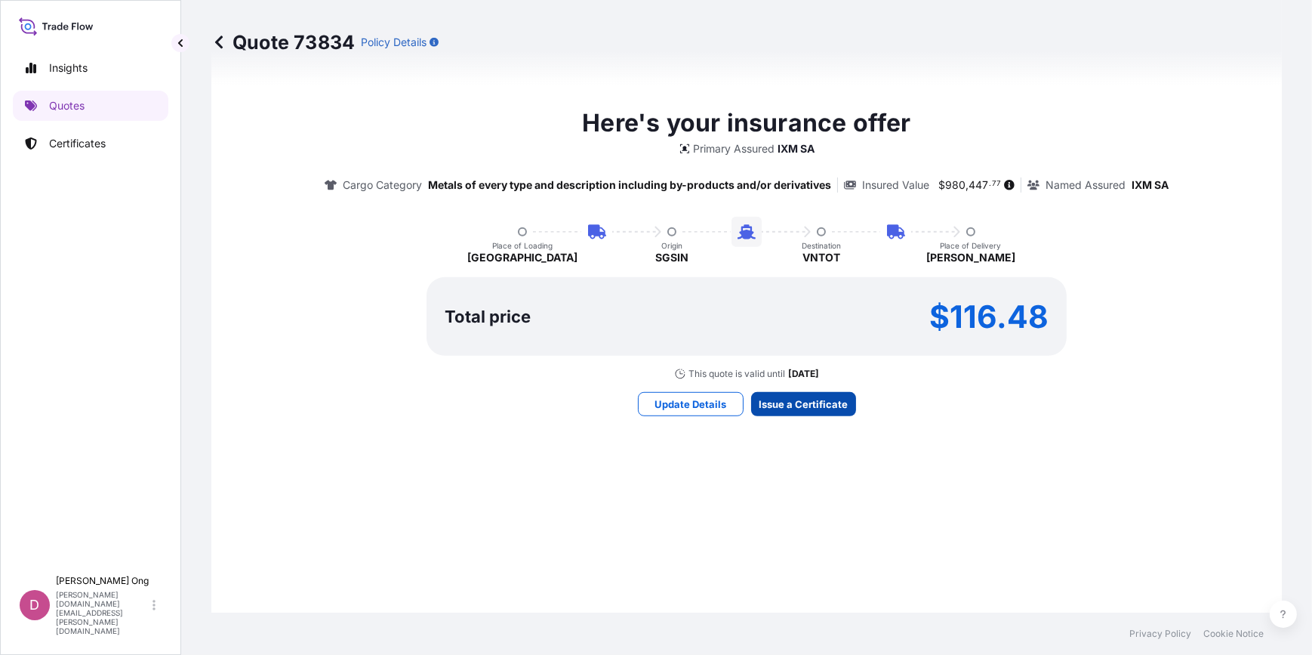
click at [803, 392] on button "Issue a Certificate" at bounding box center [803, 404] width 105 height 24
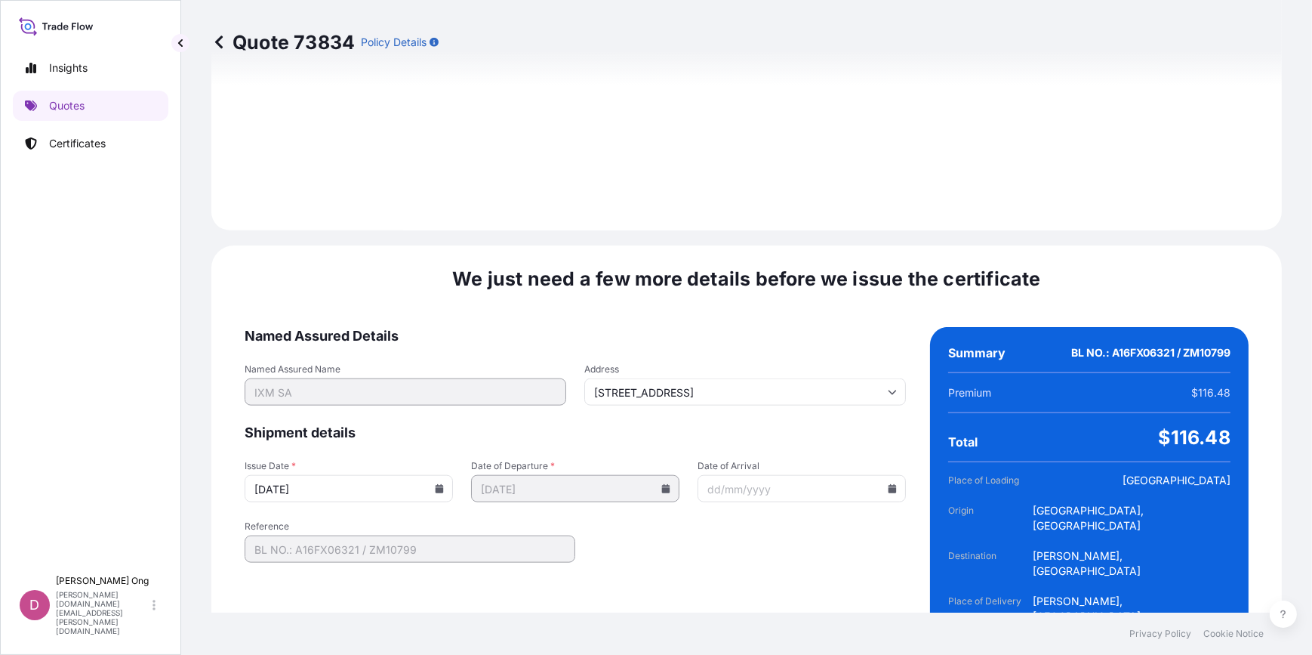
scroll to position [2105, 0]
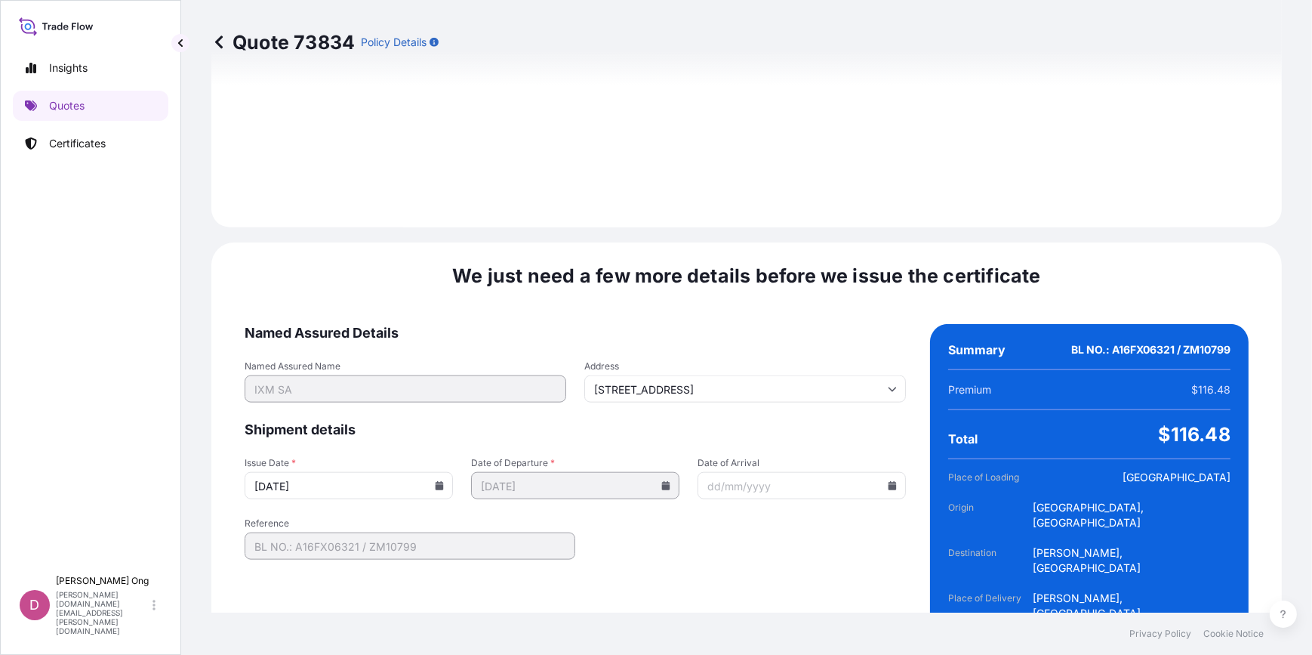
click at [430, 472] on input "08/10/2025" at bounding box center [349, 485] width 208 height 27
click at [436, 481] on icon at bounding box center [440, 485] width 8 height 9
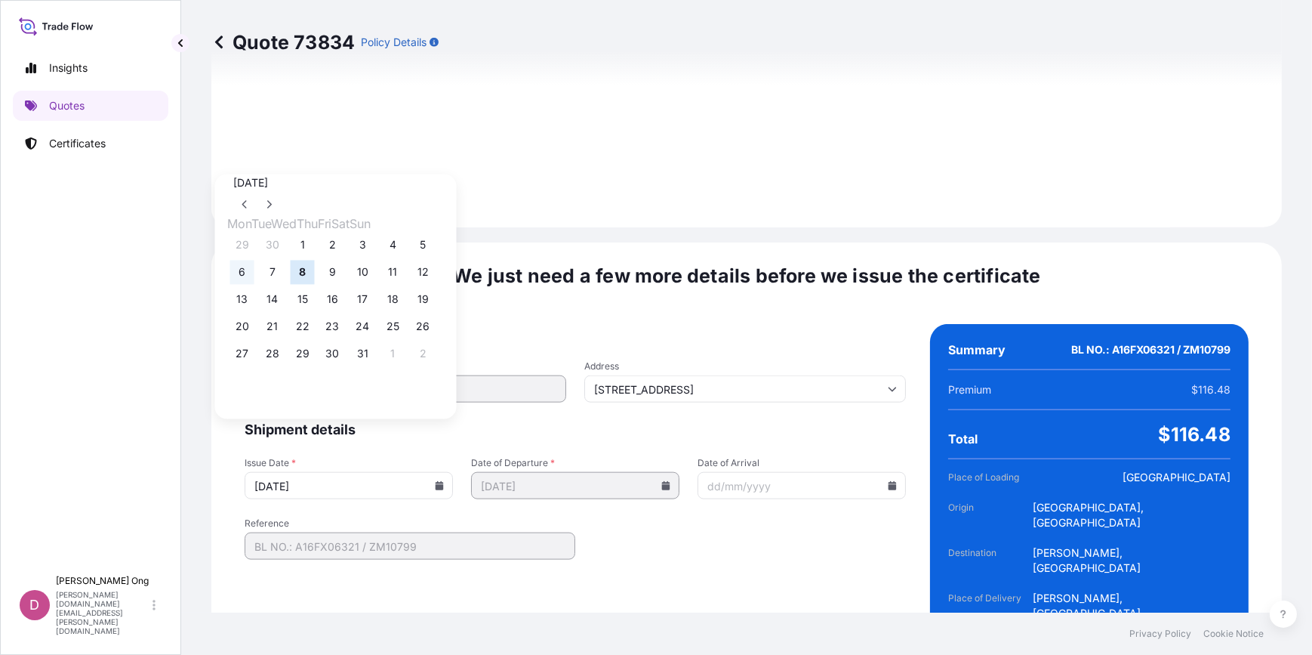
click at [237, 279] on button "6" at bounding box center [242, 272] width 24 height 24
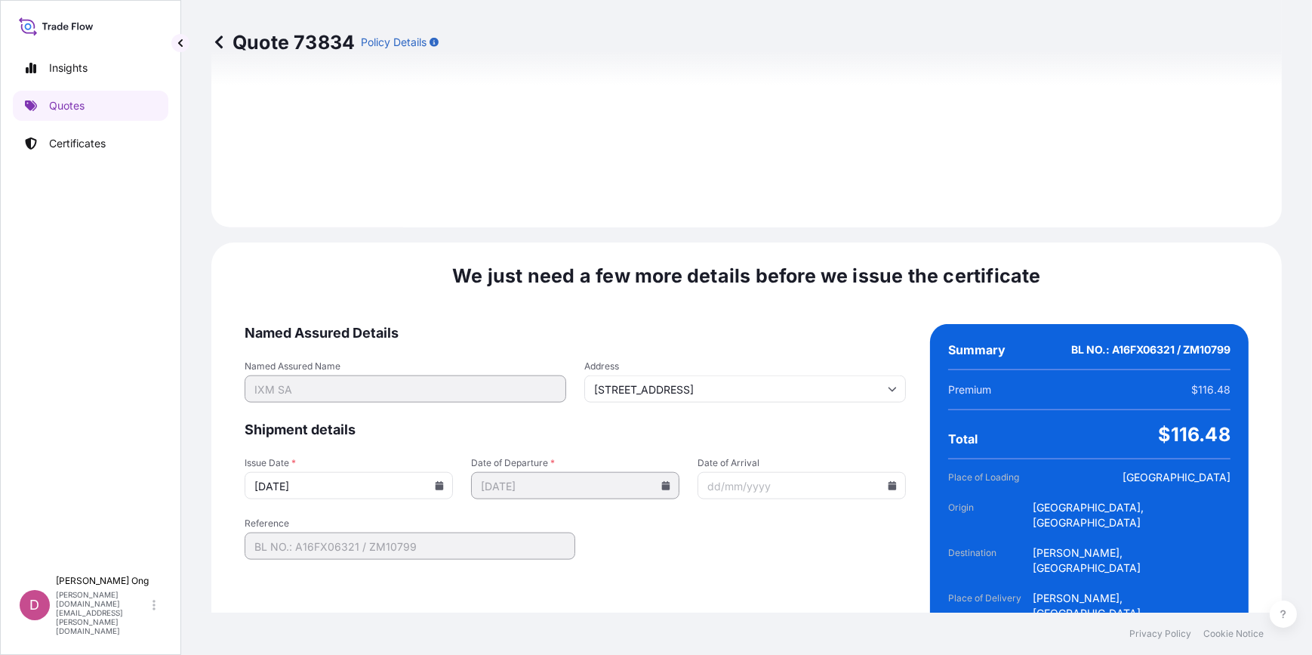
type input "06/10/2025"
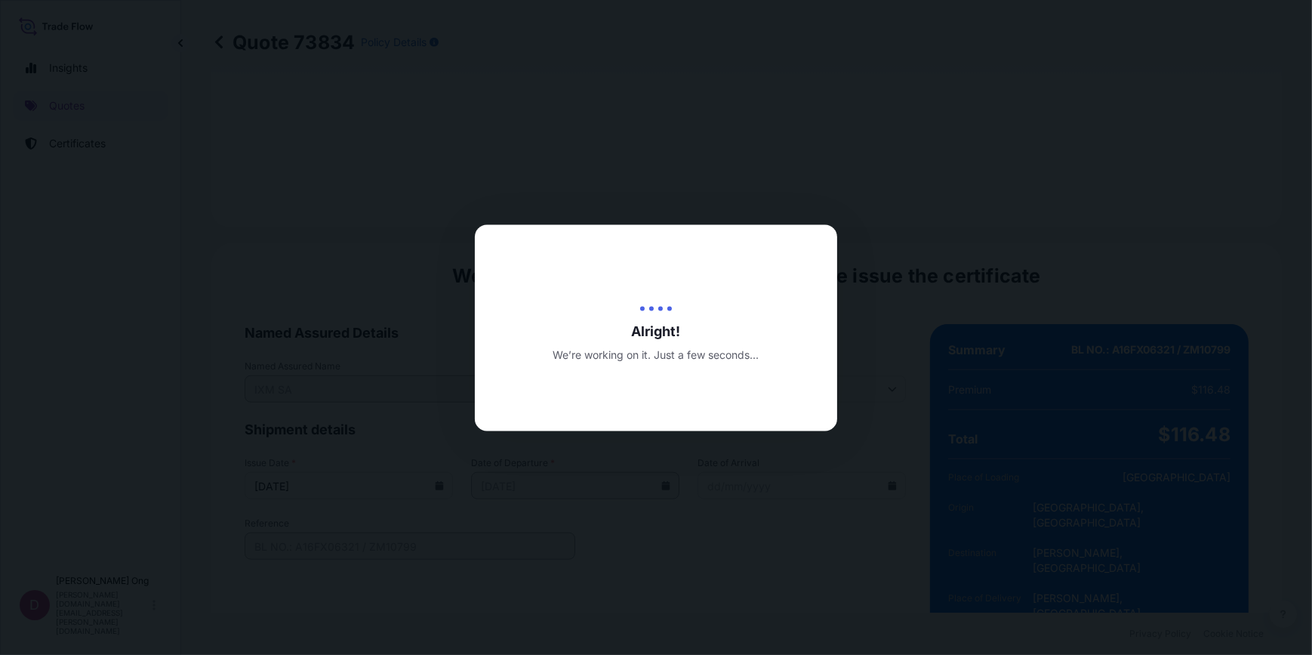
click at [838, 535] on div at bounding box center [656, 327] width 1312 height 655
drag, startPoint x: 838, startPoint y: 535, endPoint x: 674, endPoint y: 532, distance: 164.7
click at [674, 532] on div at bounding box center [656, 327] width 1312 height 655
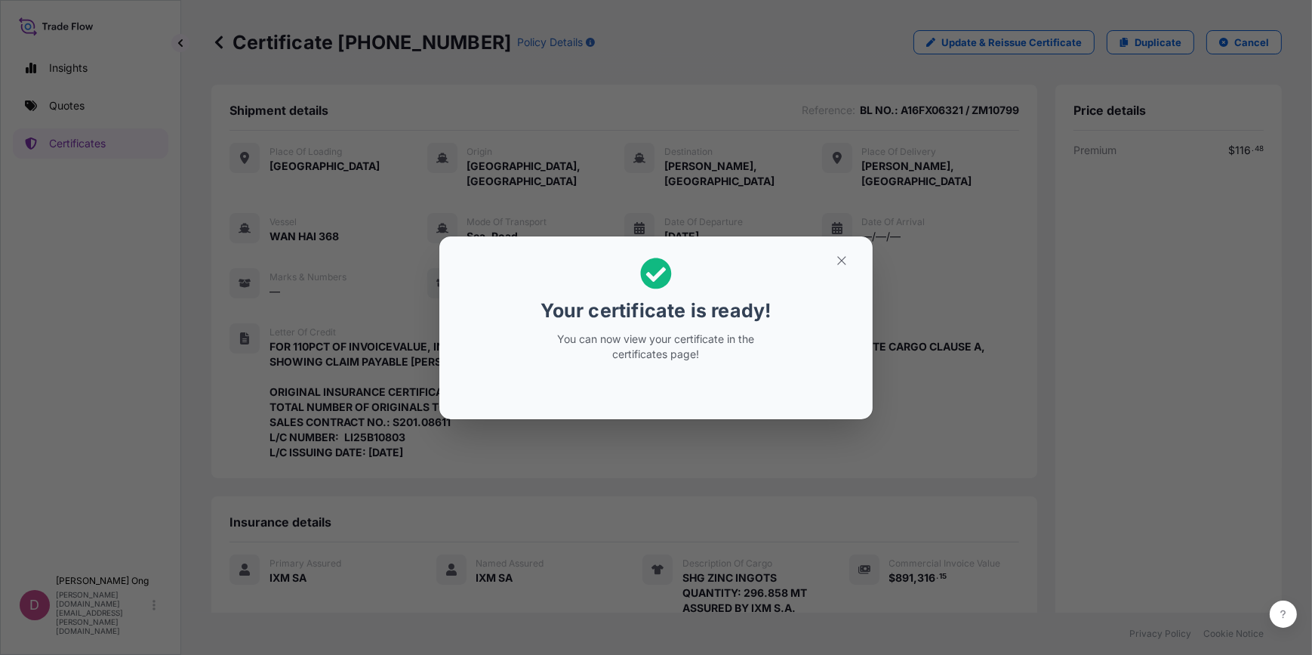
click at [825, 243] on section "Your certificate is ready! You can now view your certificate in the certificate…" at bounding box center [655, 327] width 433 height 183
click at [831, 251] on button "button" at bounding box center [842, 260] width 38 height 24
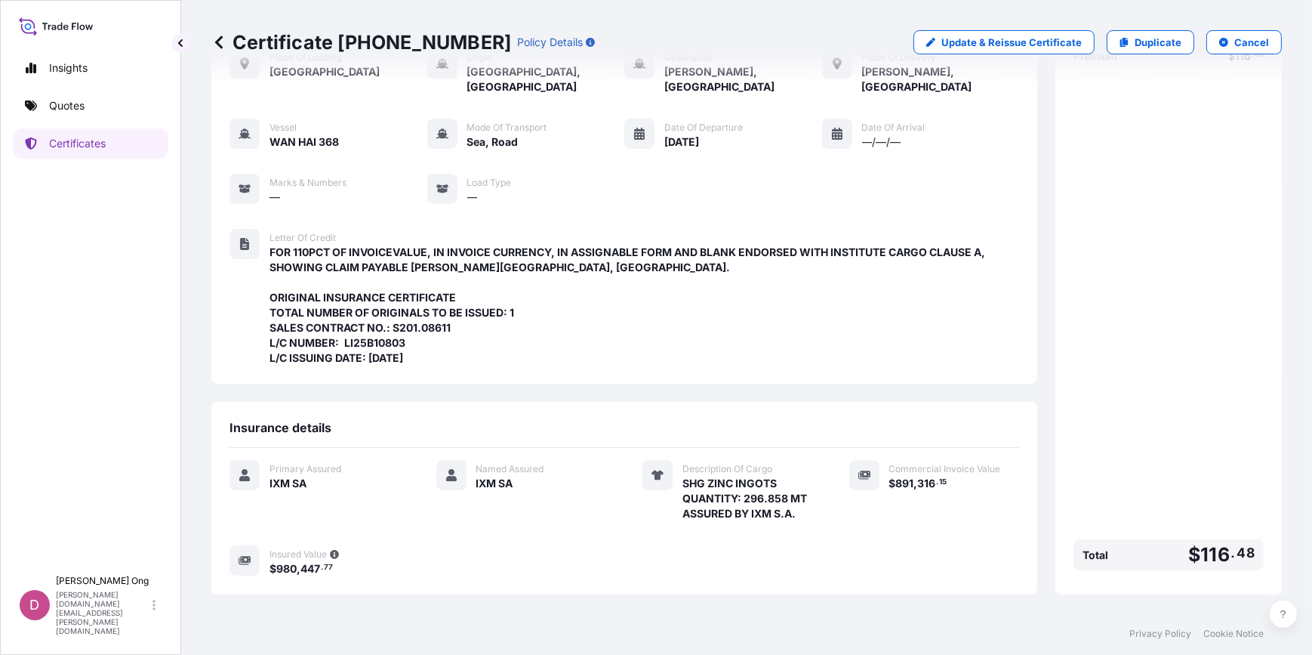
scroll to position [219, 0]
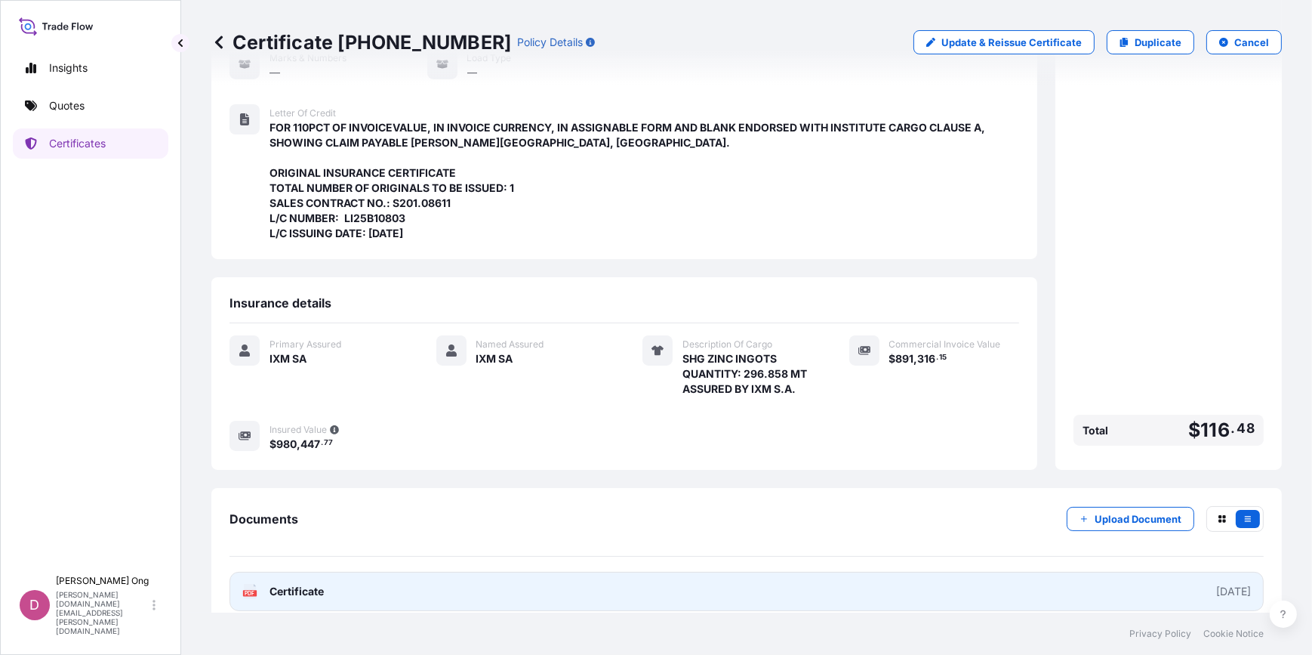
click at [665, 589] on link "PDF Certificate 2025-10-06" at bounding box center [747, 591] width 1035 height 39
